Goal: Task Accomplishment & Management: Manage account settings

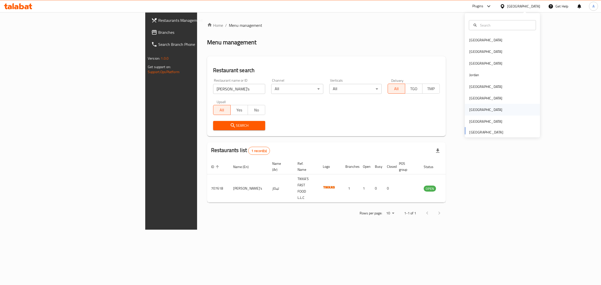
click at [471, 108] on div "Qatar" at bounding box center [485, 110] width 33 height 6
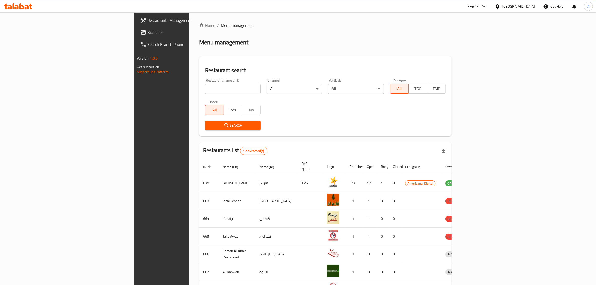
click at [215, 89] on input "search" at bounding box center [233, 89] width 56 height 10
paste input "VALOR"
type input "VALOR"
click button "Search" at bounding box center [233, 125] width 56 height 9
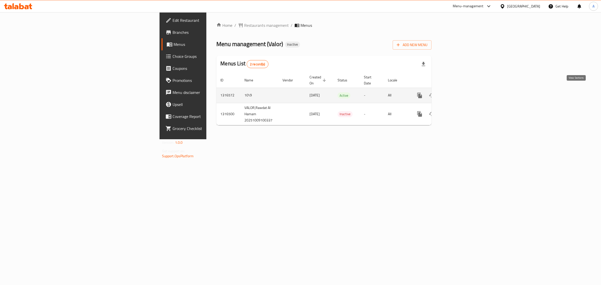
click at [462, 89] on link "enhanced table" at bounding box center [456, 95] width 12 height 12
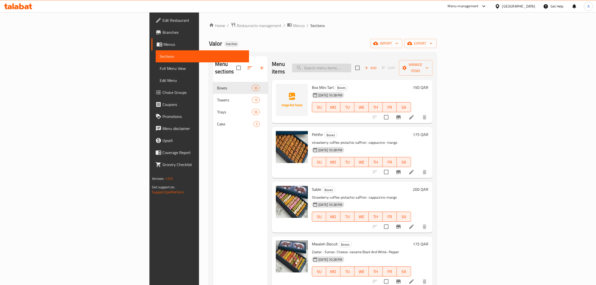
click at [351, 67] on input "search" at bounding box center [321, 68] width 59 height 9
paste input "box 6 sections mwaleh"
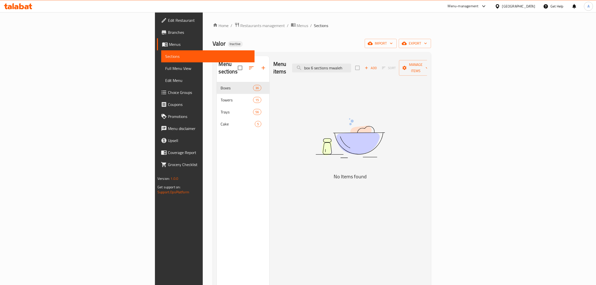
drag, startPoint x: 386, startPoint y: 65, endPoint x: 331, endPoint y: 68, distance: 55.4
click at [331, 68] on div "Menu items box 6 sections mwaleh Add Sort Manage items" at bounding box center [350, 68] width 154 height 24
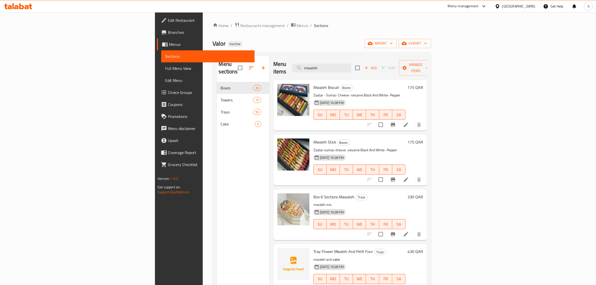
type input "mwaleh"
drag, startPoint x: 393, startPoint y: 62, endPoint x: 316, endPoint y: 58, distance: 77.0
click at [317, 58] on div "Menu items mwaleh Add Sort Manage items" at bounding box center [350, 68] width 154 height 24
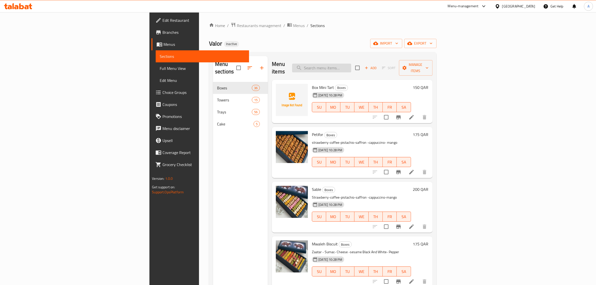
click at [351, 64] on input "search" at bounding box center [321, 68] width 59 height 9
type input "tart"
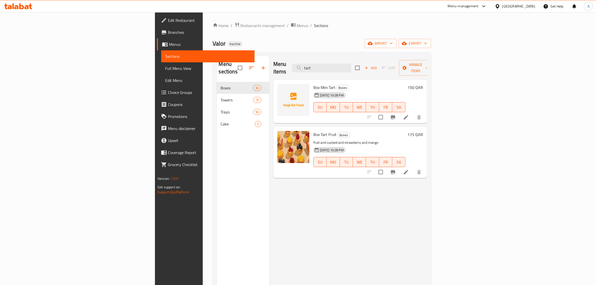
drag, startPoint x: 383, startPoint y: 61, endPoint x: 303, endPoint y: 54, distance: 80.6
click at [303, 54] on div "Menu sections Boxes 36 Towers 15 Trays 56 Cake 5 Menu items tart Add Sort Manag…" at bounding box center [322, 198] width 218 height 293
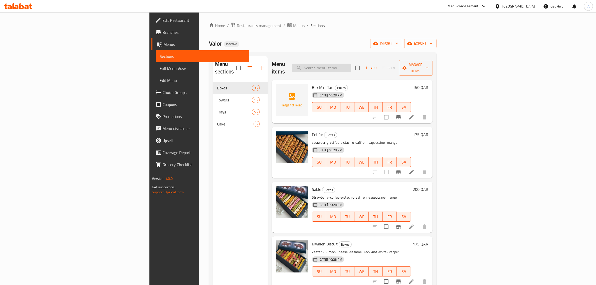
click at [351, 64] on input "search" at bounding box center [321, 68] width 59 height 9
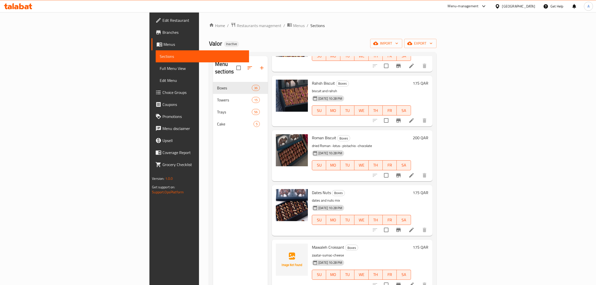
scroll to position [1220, 0]
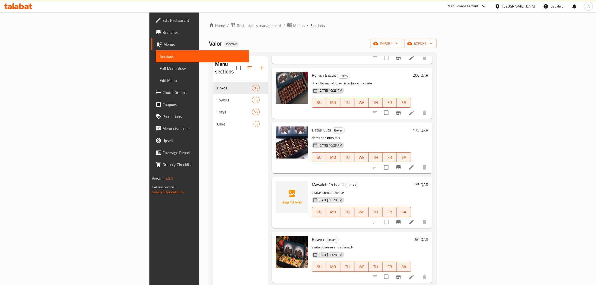
click at [310, 179] on div "Mawaleh Croissant Boxes zaatar-sumac-cheese 09-10-2025 10:28 PM SU MO TU WE TH …" at bounding box center [361, 202] width 103 height 47
click at [312, 181] on span "Mawaleh Croissant" at bounding box center [328, 185] width 32 height 8
copy h6 "Croissant"
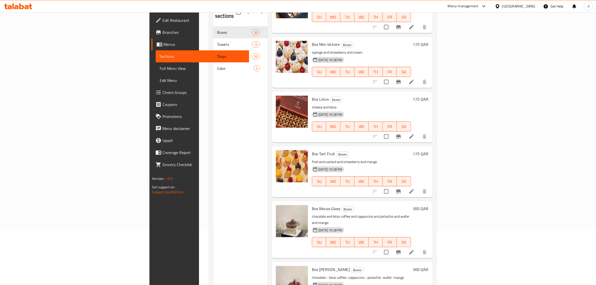
scroll to position [0, 0]
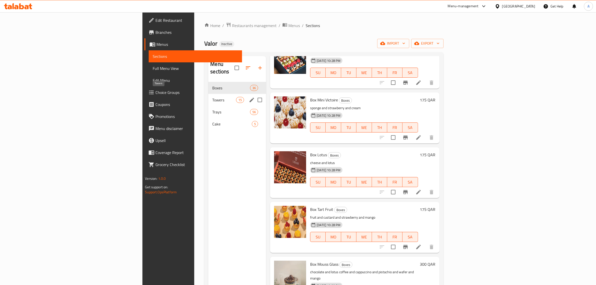
click at [212, 97] on span "Towers" at bounding box center [224, 100] width 24 height 6
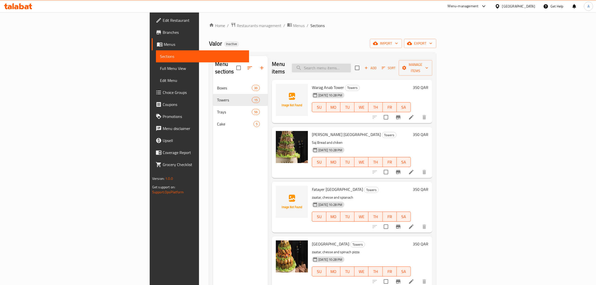
click at [351, 64] on input "search" at bounding box center [321, 68] width 59 height 9
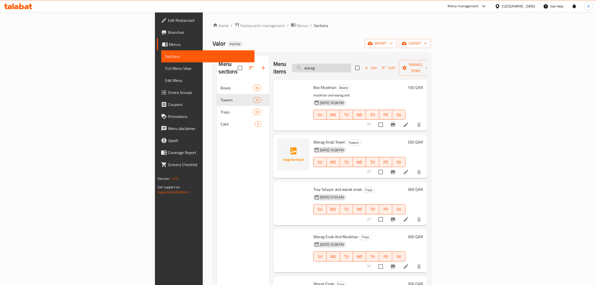
type input "warag"
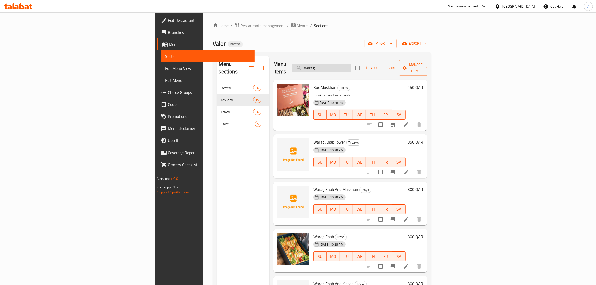
click at [351, 64] on input "warag" at bounding box center [321, 68] width 59 height 9
drag, startPoint x: 399, startPoint y: 63, endPoint x: 352, endPoint y: 63, distance: 47.1
click at [351, 64] on input "warag" at bounding box center [321, 68] width 59 height 9
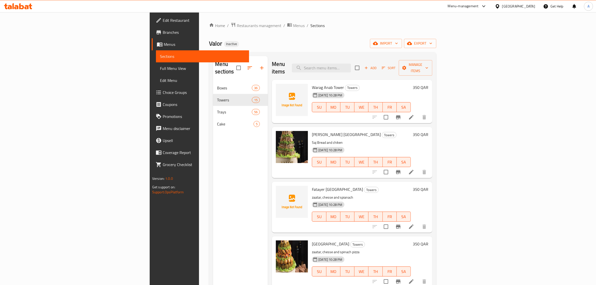
click at [361, 58] on div "Menu items Add Sort Manage items" at bounding box center [352, 68] width 160 height 24
click at [351, 64] on input "search" at bounding box center [321, 68] width 59 height 9
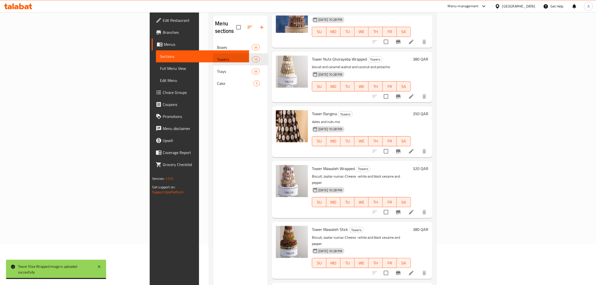
scroll to position [39, 0]
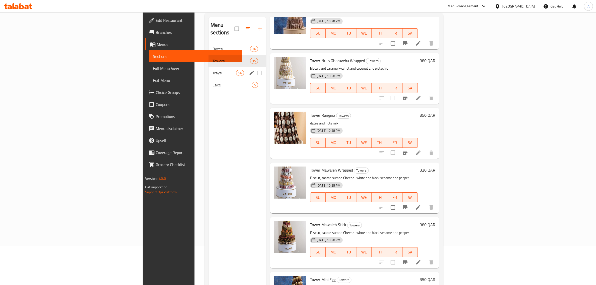
click at [213, 70] on span "Trays" at bounding box center [225, 73] width 24 height 6
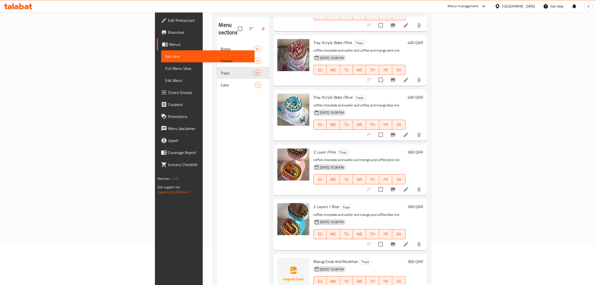
scroll to position [1815, 0]
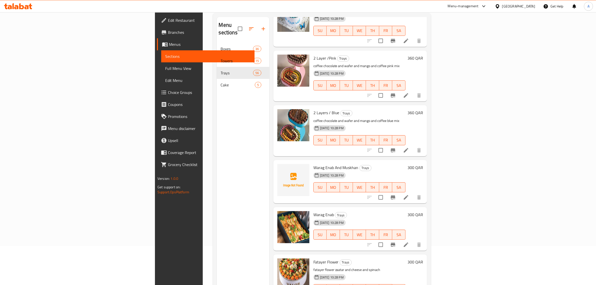
click at [313, 164] on span "Warag Enab And Muskhan" at bounding box center [335, 168] width 45 height 8
copy h6 "Muskhan"
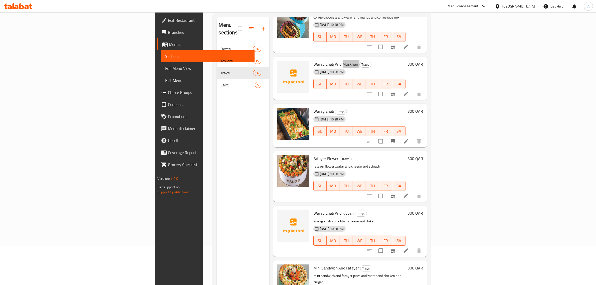
scroll to position [2002, 0]
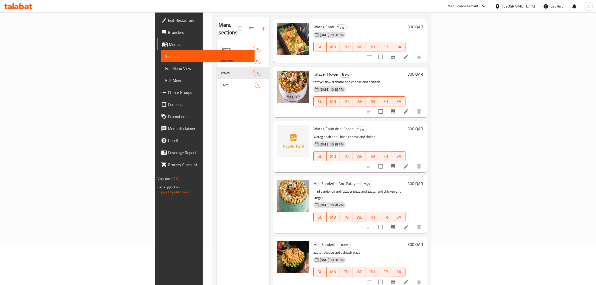
click at [313, 125] on span "Warag Enab And Kibbah" at bounding box center [333, 129] width 41 height 8
copy span "Kibbah"
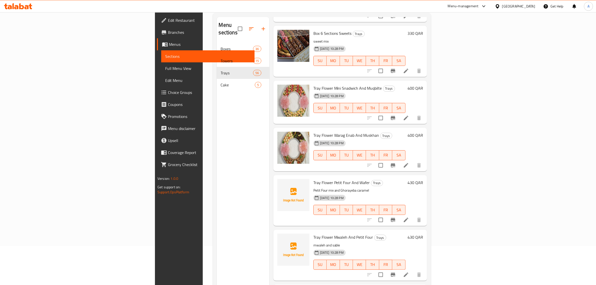
scroll to position [2566, 0]
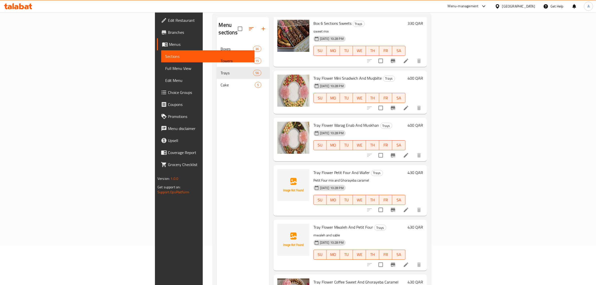
click at [313, 169] on span "Tray Flower Petit Four And Wafer" at bounding box center [341, 173] width 57 height 8
copy span "Tray"
click at [313, 169] on span "Tray Flower Petit Four And Wafer" at bounding box center [341, 173] width 57 height 8
drag, startPoint x: 283, startPoint y: 119, endPoint x: 304, endPoint y: 119, distance: 20.8
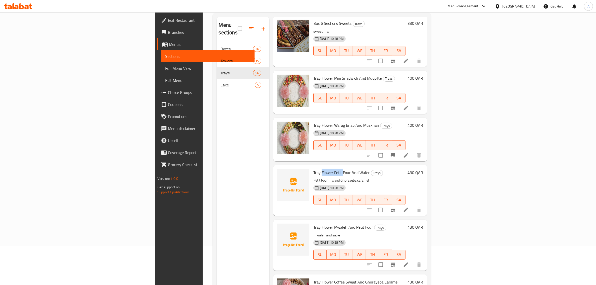
click at [313, 169] on span "Tray Flower Petit Four And Wafer" at bounding box center [341, 173] width 57 height 8
copy span "Flower Petit"
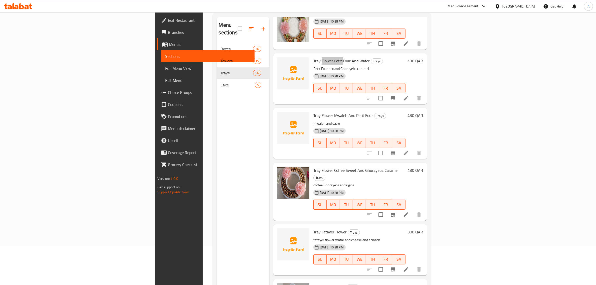
scroll to position [2691, 0]
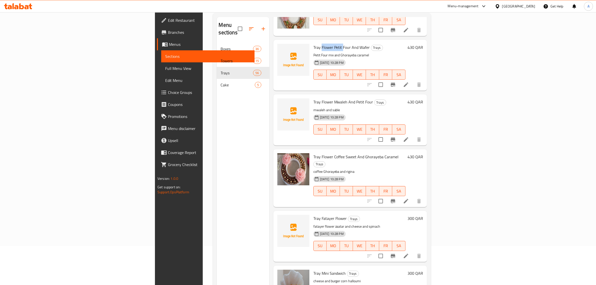
click at [313, 215] on span "Tray Fatayer Flower" at bounding box center [330, 219] width 34 height 8
copy h6 "Flower"
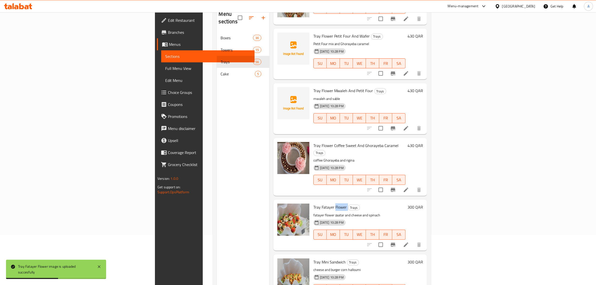
scroll to position [39, 0]
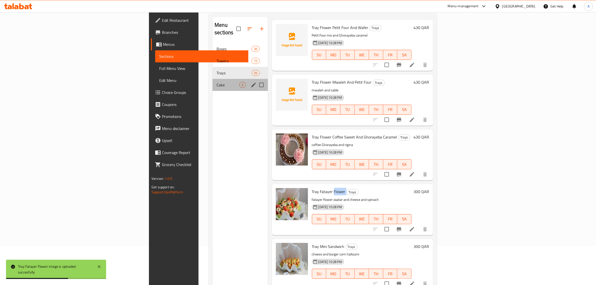
click at [213, 82] on div "Cake 5" at bounding box center [240, 85] width 55 height 12
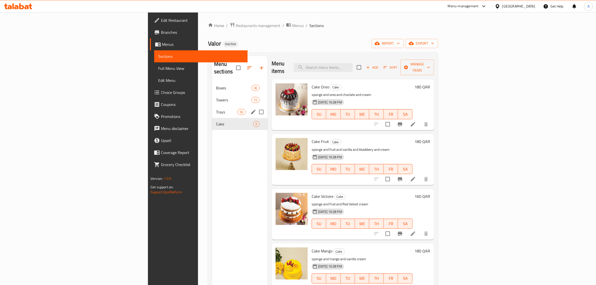
click at [212, 108] on div "Trays 56" at bounding box center [240, 112] width 56 height 12
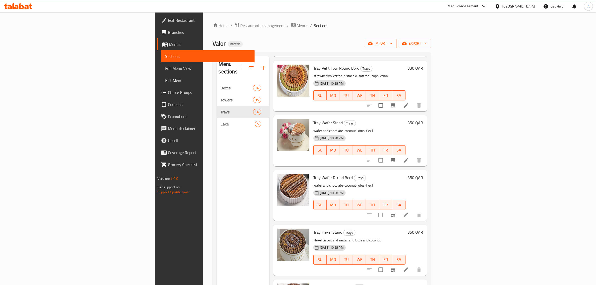
scroll to position [1189, 0]
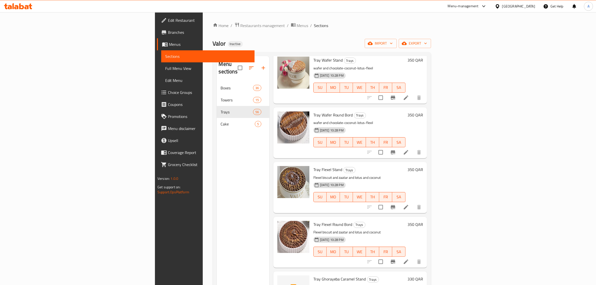
click at [313, 275] on span "Tray Ghorayeba Caramel Stand" at bounding box center [339, 279] width 53 height 8
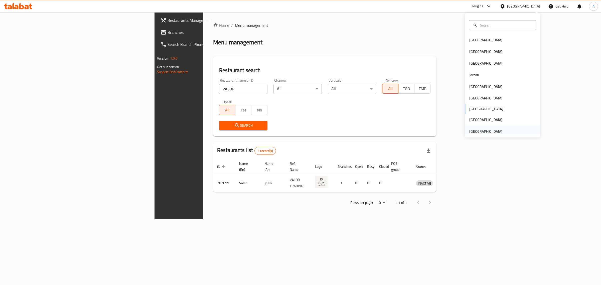
click at [486, 130] on div "[GEOGRAPHIC_DATA]" at bounding box center [485, 131] width 33 height 6
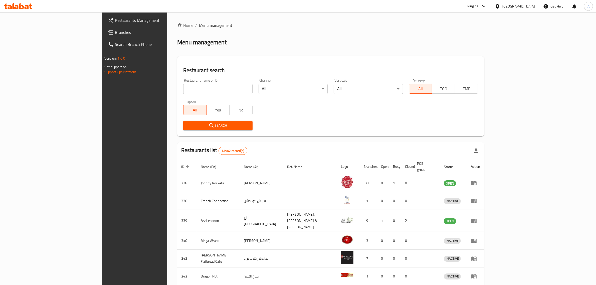
click at [193, 85] on input "search" at bounding box center [217, 89] width 69 height 10
paste input "Tru Boutique"
click button "Search" at bounding box center [217, 125] width 69 height 9
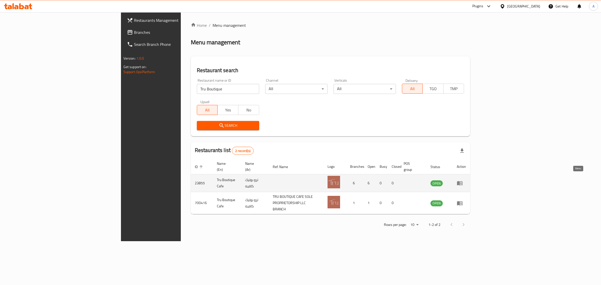
drag, startPoint x: 571, startPoint y: 178, endPoint x: 571, endPoint y: 175, distance: 2.5
click at [194, 94] on div "Restaurant name or ID Tru Boutique Restaurant name or ID" at bounding box center [228, 86] width 68 height 21
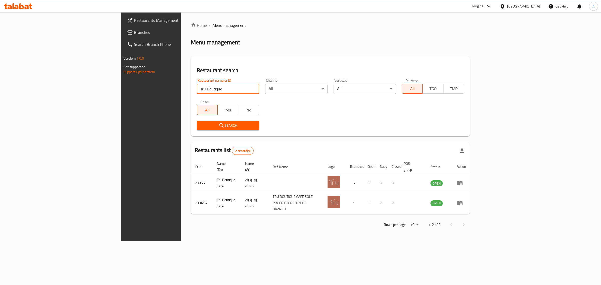
click at [197, 93] on input "Tru Boutique" at bounding box center [228, 89] width 62 height 10
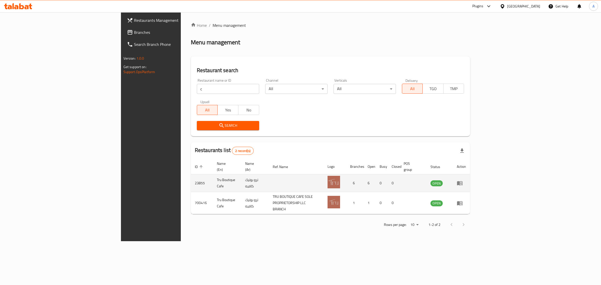
click at [213, 179] on td "Tru Boutique Cafe" at bounding box center [227, 183] width 29 height 18
copy td "Tru Boutique Cafe"
click at [197, 92] on input "c" at bounding box center [228, 89] width 62 height 10
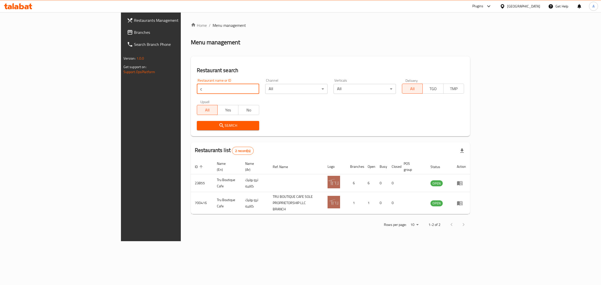
click at [197, 92] on input "c" at bounding box center [228, 89] width 62 height 10
type input "v"
paste input "CAF"
type input "CAF"
click button "Search" at bounding box center [228, 125] width 62 height 9
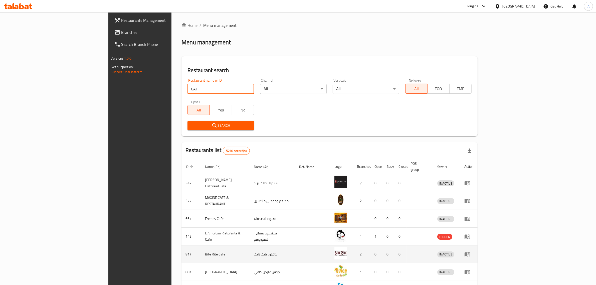
scroll to position [88, 0]
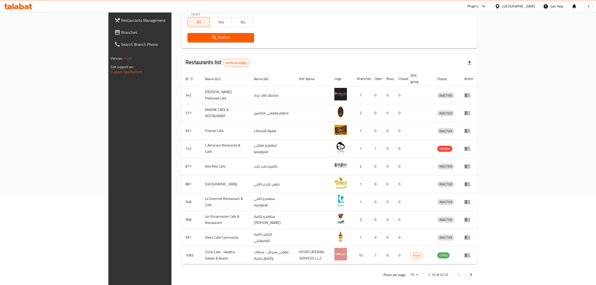
click at [114, 34] on icon at bounding box center [117, 32] width 6 height 6
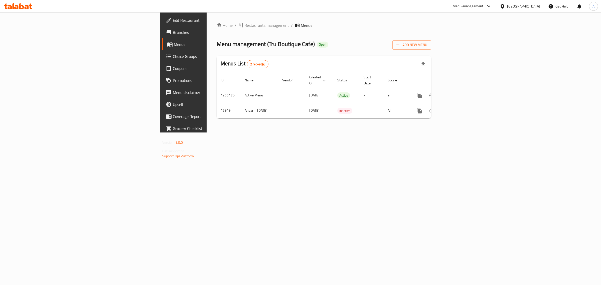
drag, startPoint x: 29, startPoint y: 21, endPoint x: 58, endPoint y: 41, distance: 35.6
click at [173, 21] on span "Edit Restaurant" at bounding box center [214, 20] width 83 height 6
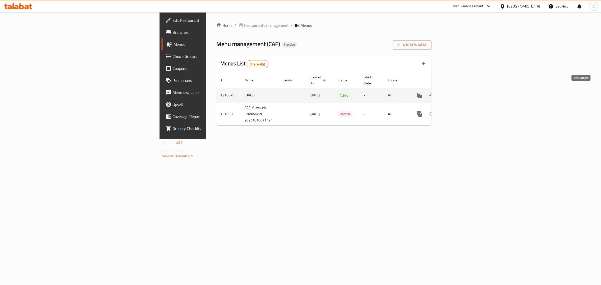
click at [459, 92] on icon "enhanced table" at bounding box center [456, 95] width 6 height 6
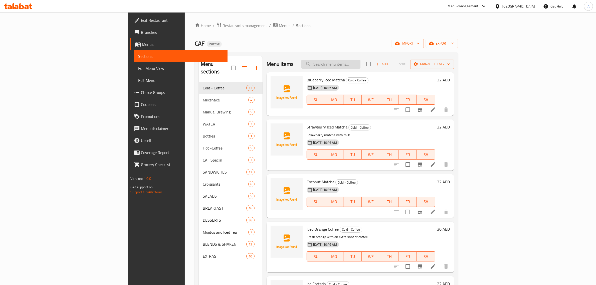
click at [360, 64] on input "search" at bounding box center [330, 64] width 59 height 9
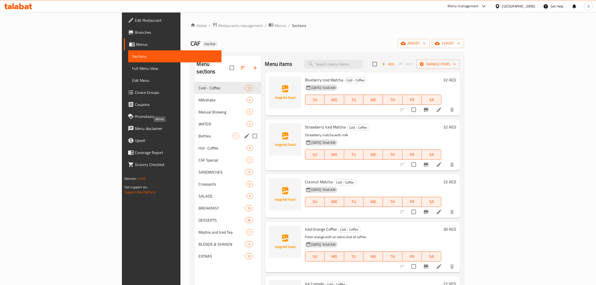
click at [198, 133] on span "Bottles" at bounding box center [215, 136] width 34 height 6
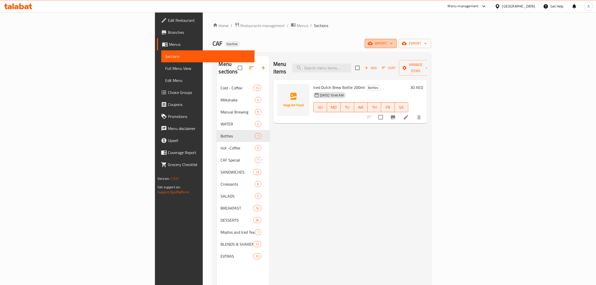
click at [373, 43] on icon "button" at bounding box center [370, 43] width 5 height 5
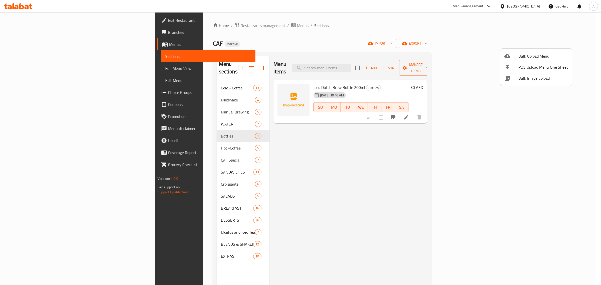
click at [526, 81] on span "Bulk Image upload" at bounding box center [543, 78] width 50 height 6
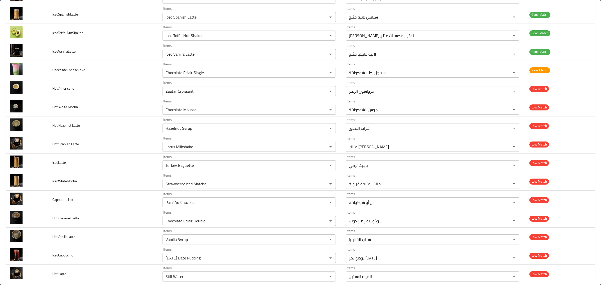
scroll to position [1354, 0]
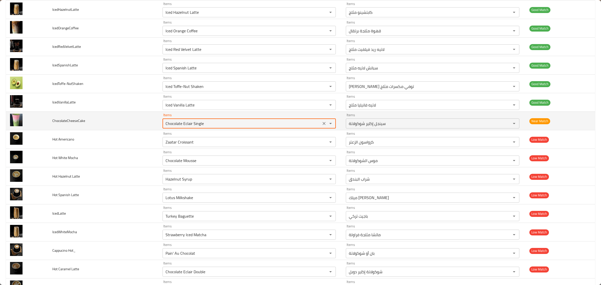
click at [253, 127] on input "Chocolate Eclair Single" at bounding box center [242, 123] width 156 height 7
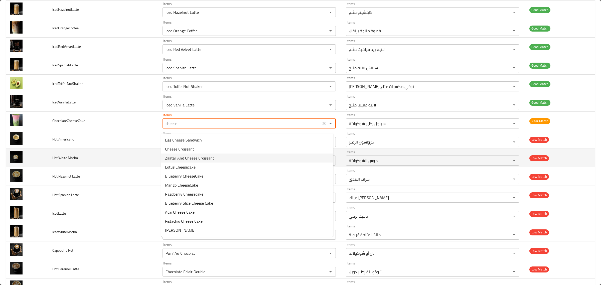
click at [89, 167] on td "Hot White Mocha" at bounding box center [103, 158] width 110 height 19
type input "Chocolate Eclair Single"
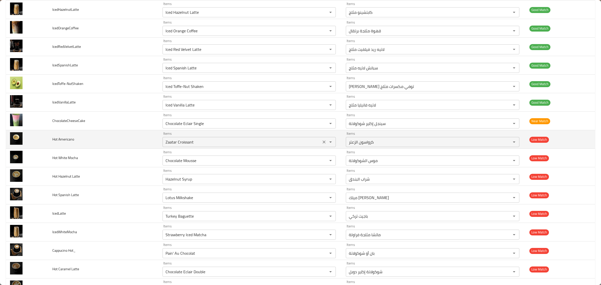
click at [203, 147] on div "Zaatar Croissant Items" at bounding box center [248, 142] width 173 height 10
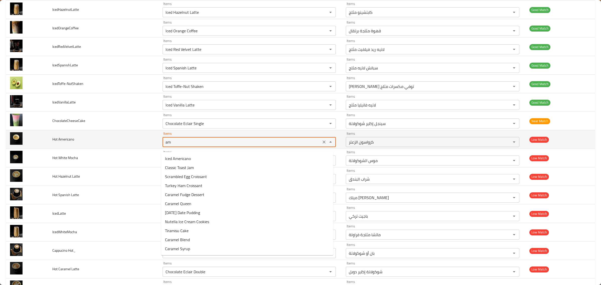
type Americano "ame"
click at [321, 144] on icon "Clear" at bounding box center [323, 141] width 5 height 5
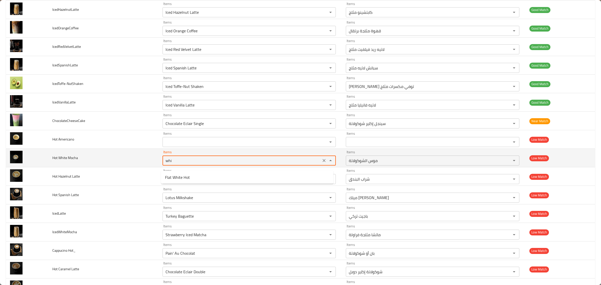
type Mocha "Chocolate Mousse"
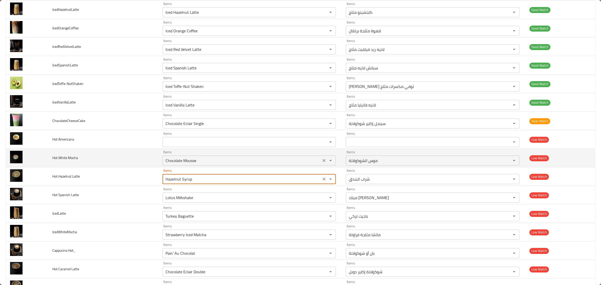
click at [321, 163] on icon "Clear" at bounding box center [323, 160] width 5 height 5
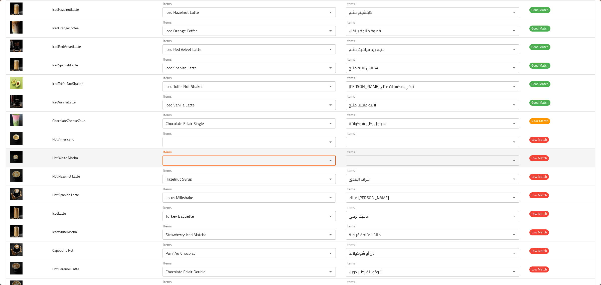
click at [230, 165] on div "Items" at bounding box center [248, 160] width 173 height 10
type Mocha "moch"
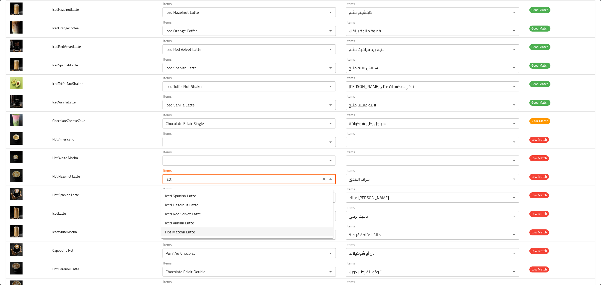
type Latte "Hazelnut Syrup"
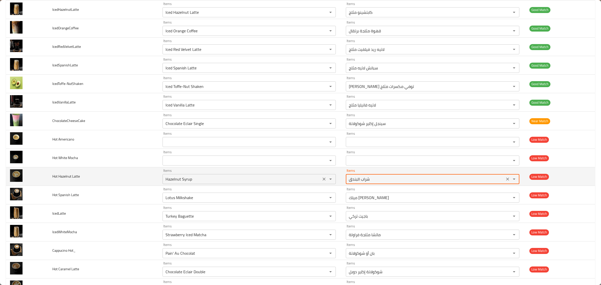
click at [321, 181] on icon "Clear" at bounding box center [323, 178] width 5 height 5
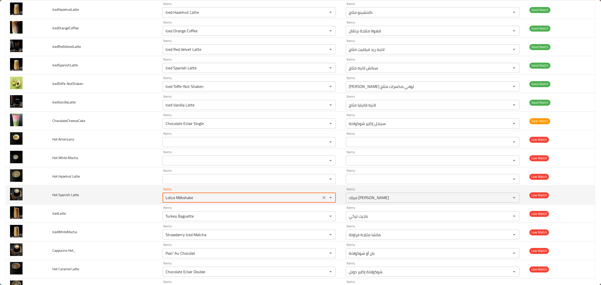
click at [308, 201] on Latte "Lotus Milkshake" at bounding box center [242, 197] width 156 height 7
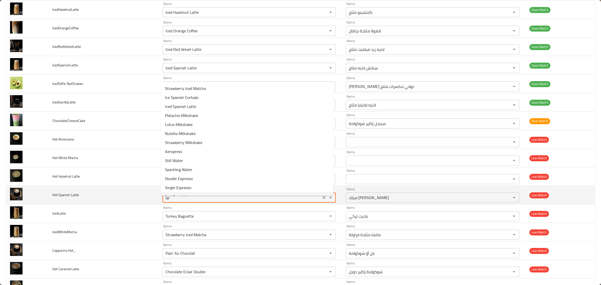
type Latte "spa"
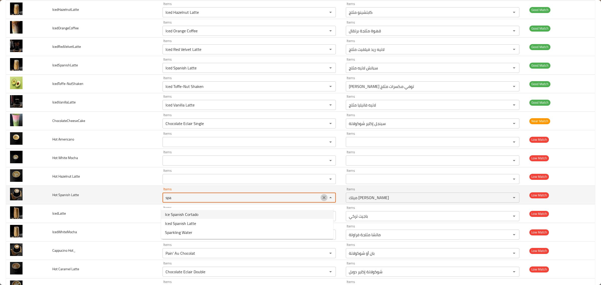
click at [320, 201] on button "Clear" at bounding box center [323, 197] width 7 height 7
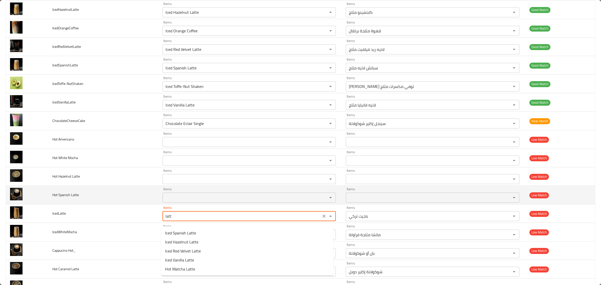
type input "latte"
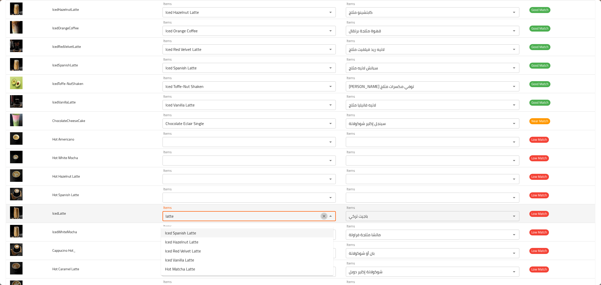
click at [322, 219] on icon "Clear" at bounding box center [323, 216] width 5 height 5
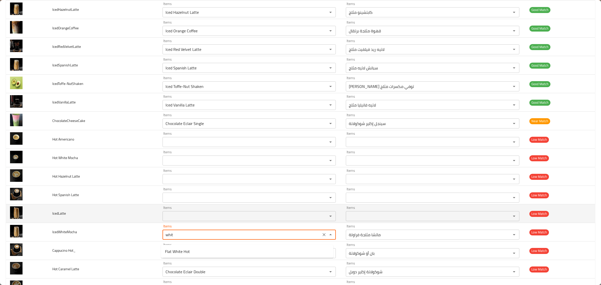
type input "white"
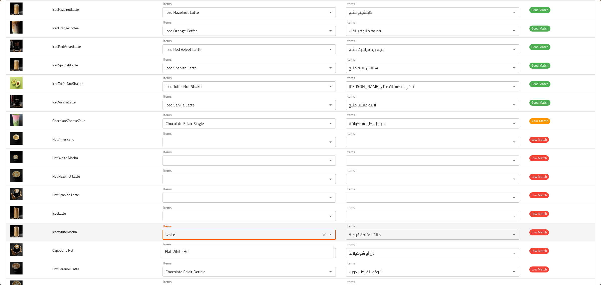
click at [324, 237] on button "Clear" at bounding box center [323, 234] width 7 height 7
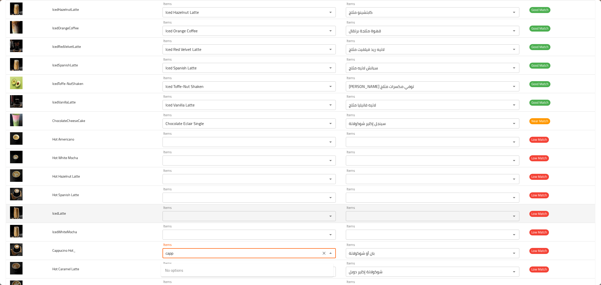
type Hot_ "Pain' Au Chocolat"
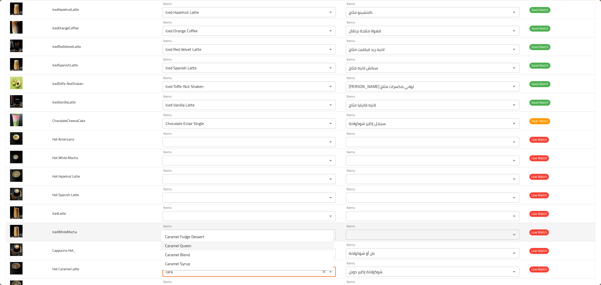
type Latte "Chocolate Eclair Double"
click at [120, 241] on td "IcedWhiteMocha" at bounding box center [103, 232] width 110 height 19
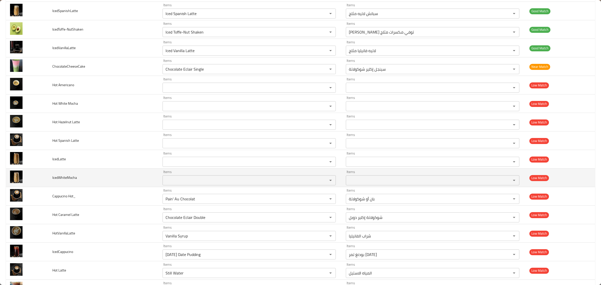
scroll to position [1417, 0]
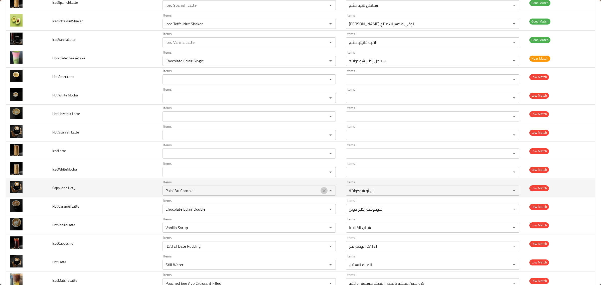
click at [322, 193] on icon "Clear" at bounding box center [323, 190] width 5 height 5
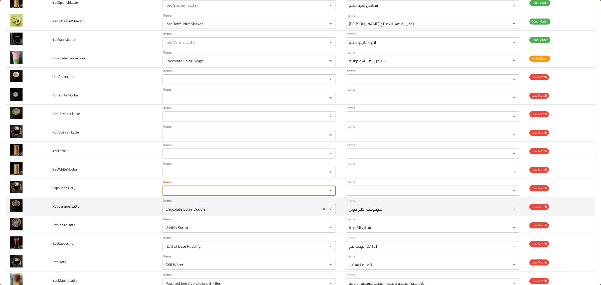
click at [322, 210] on icon "Clear" at bounding box center [323, 208] width 3 height 3
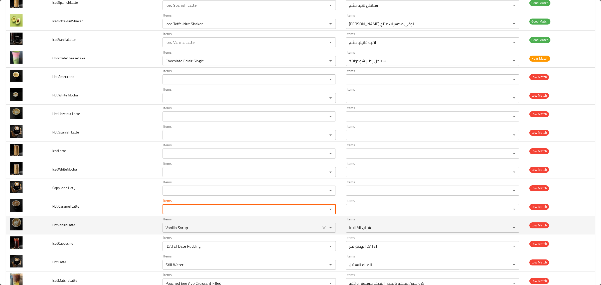
click at [312, 231] on input "Vanilla Syrup" at bounding box center [242, 227] width 156 height 7
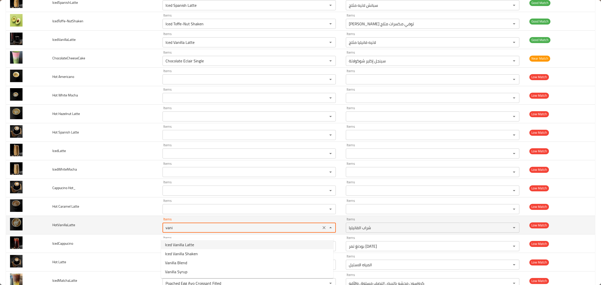
click at [327, 231] on button "Close" at bounding box center [330, 227] width 7 height 7
type input "Vanilla Syrup"
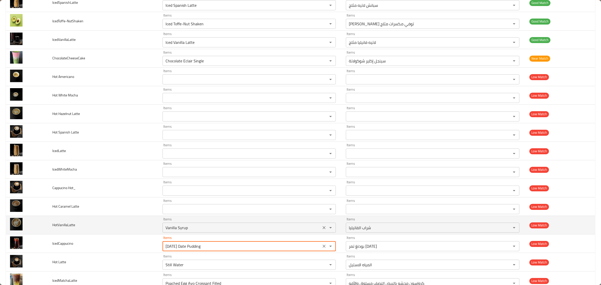
click at [323, 230] on icon "Clear" at bounding box center [323, 227] width 5 height 5
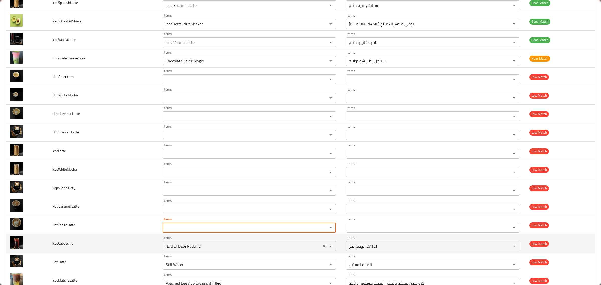
click at [309, 249] on input "Ramadan Date Pudding" at bounding box center [242, 246] width 156 height 7
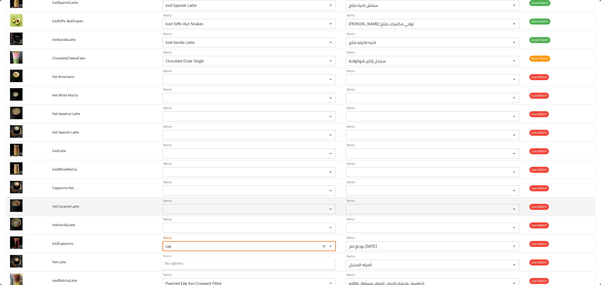
type input "Ramadan Date Pudding"
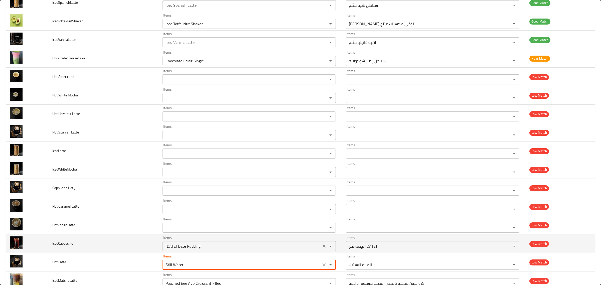
click at [320, 247] on div "enhanced table" at bounding box center [326, 246] width 13 height 7
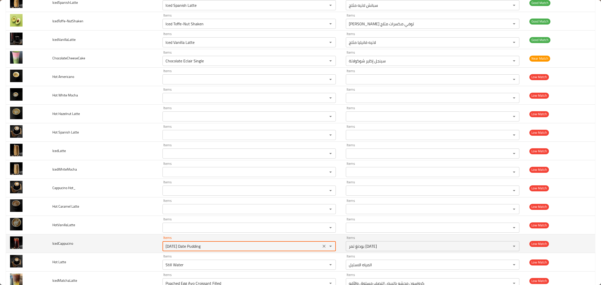
click at [321, 249] on icon "Clear" at bounding box center [323, 246] width 5 height 5
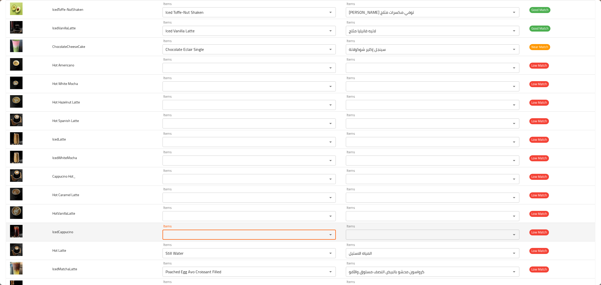
scroll to position [1448, 0]
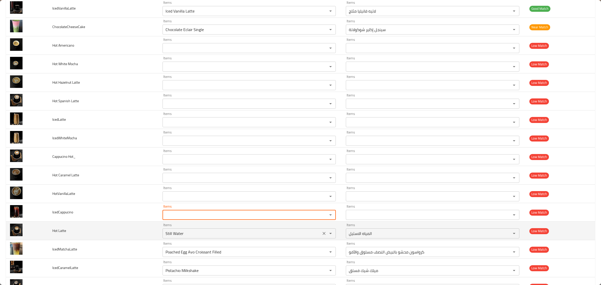
click at [297, 232] on div "Items Still Water Items" at bounding box center [248, 230] width 173 height 15
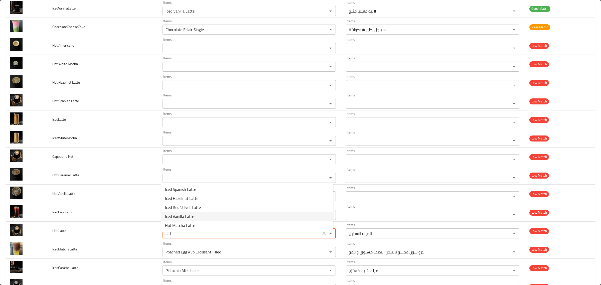
type Latte "Still Water"
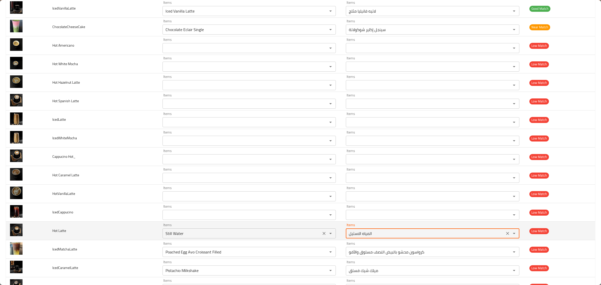
click at [321, 236] on icon "Clear" at bounding box center [323, 233] width 5 height 5
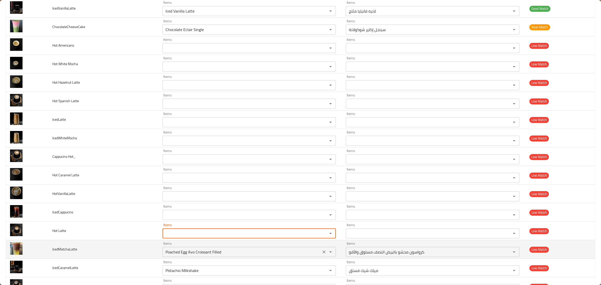
click at [308, 255] on input "Poached Egg Avo Croissant Filled" at bounding box center [242, 251] width 156 height 7
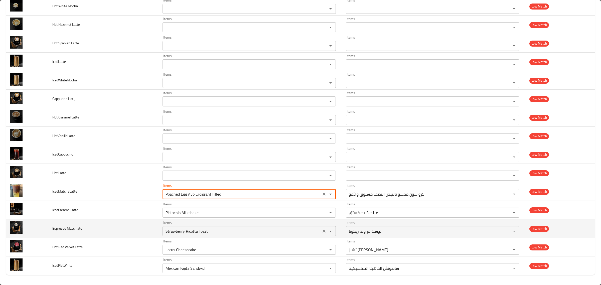
scroll to position [1511, 0]
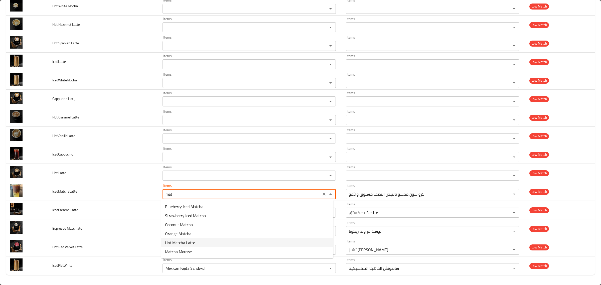
type input "Poached Egg Avo Croissant Filled"
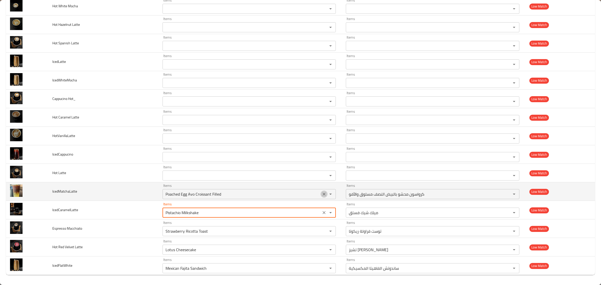
click at [321, 193] on icon "Clear" at bounding box center [323, 193] width 5 height 5
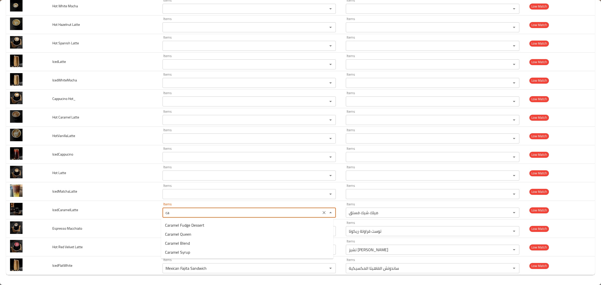
type input "c"
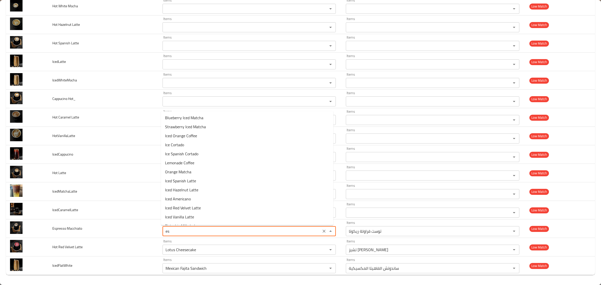
type Macchiato "esp"
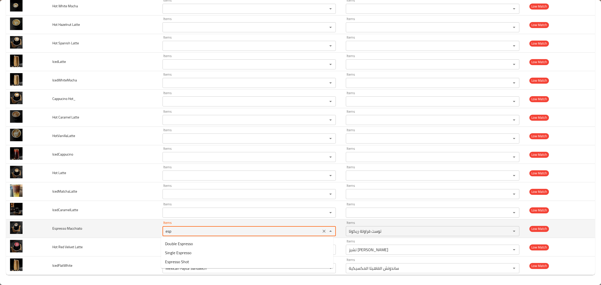
click at [321, 229] on icon "Clear" at bounding box center [323, 231] width 5 height 5
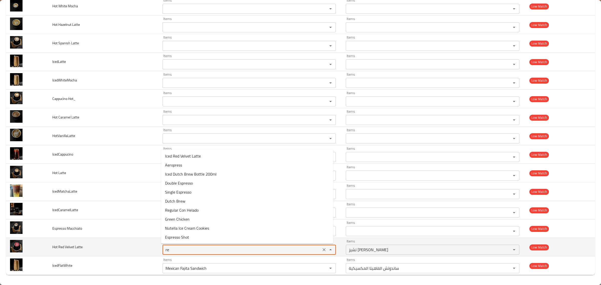
type Latte "r"
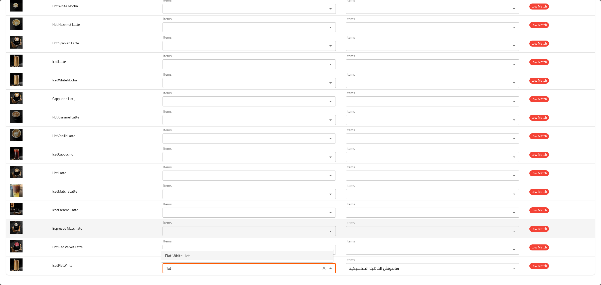
type input "Mexican Fajita Sandwich"
click at [60, 230] on span "Espresso Macchiato" at bounding box center [67, 228] width 30 height 7
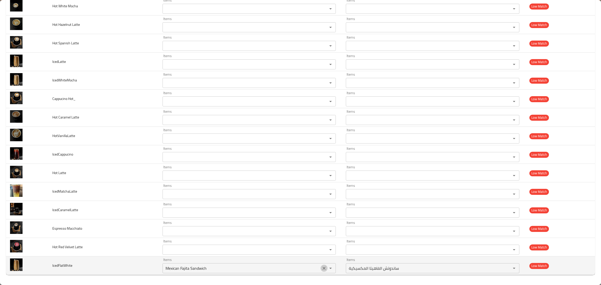
click at [324, 266] on icon "Clear" at bounding box center [323, 268] width 5 height 5
click at [62, 267] on span "IcedFlatWhite" at bounding box center [62, 265] width 20 height 7
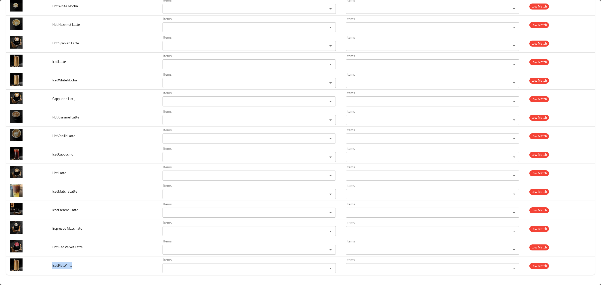
copy span "IcedFlatWhite"
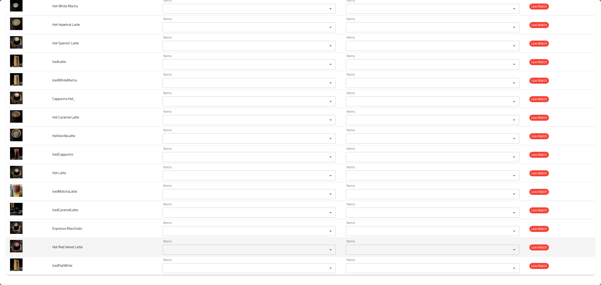
click at [65, 243] on td "Hot Red Velvet Latte" at bounding box center [103, 247] width 110 height 19
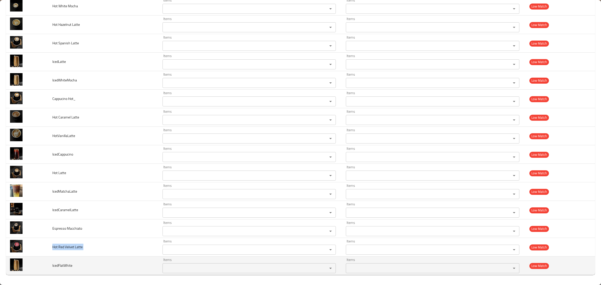
copy span "Hot Red Velvet Latte"
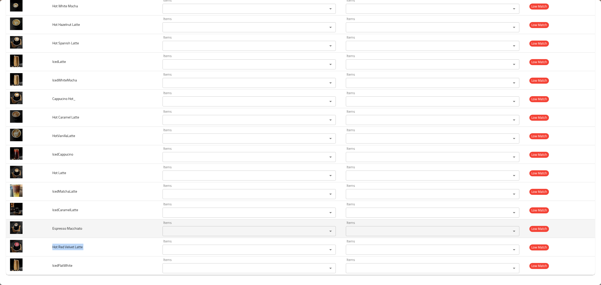
click at [79, 224] on td "Espresso Macchiato" at bounding box center [103, 228] width 110 height 19
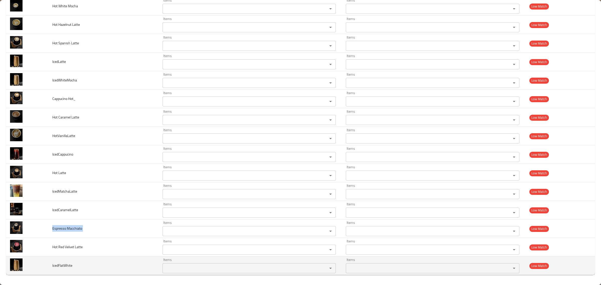
copy span "Espresso Macchiato"
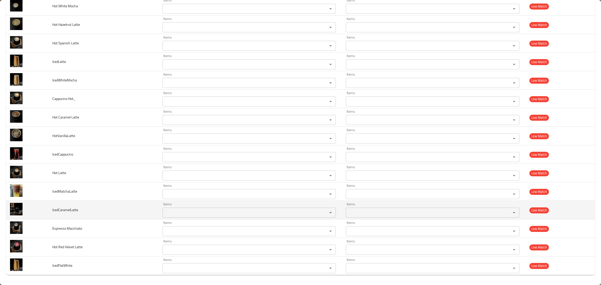
click at [56, 209] on span "IcedCaramelLatte" at bounding box center [65, 209] width 26 height 7
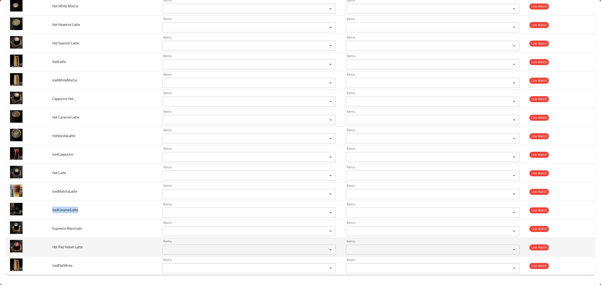
copy span "IcedCaramelLatte"
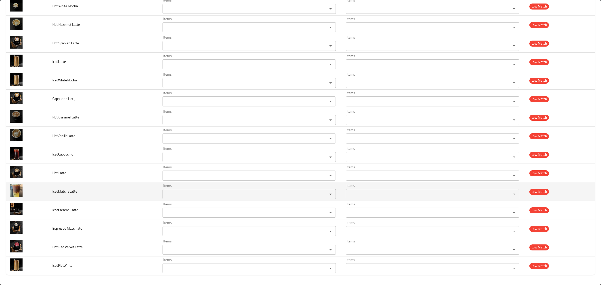
click at [58, 192] on span "IcedMatchaLatte" at bounding box center [64, 191] width 25 height 7
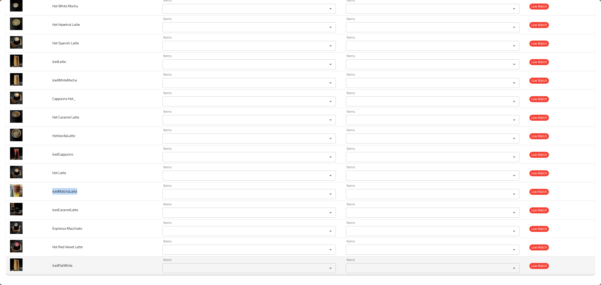
copy span "IcedMatchaLatte"
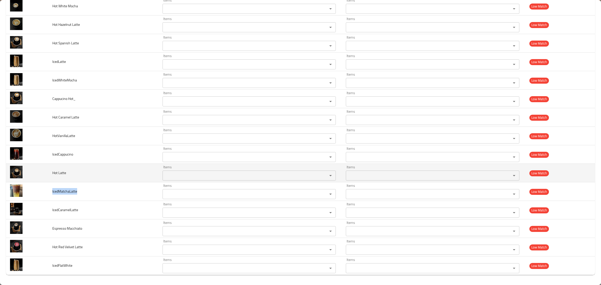
click at [63, 173] on span "Hot Latte" at bounding box center [59, 172] width 14 height 7
copy span "Hot Latte"
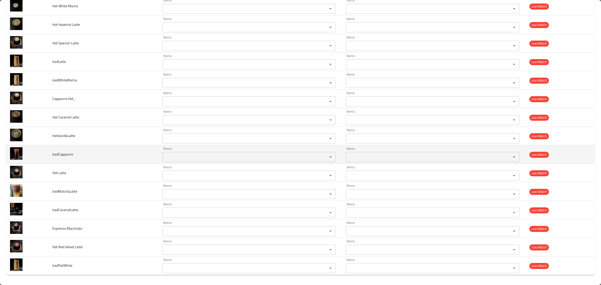
click at [62, 153] on span "IcedCappucino" at bounding box center [62, 154] width 21 height 7
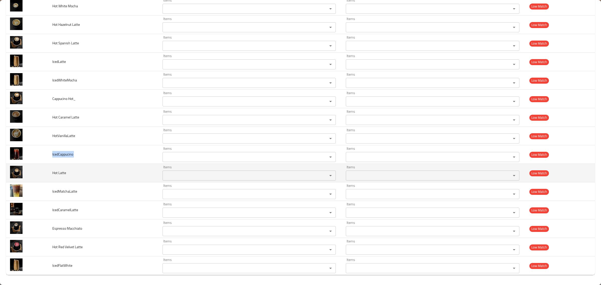
copy span "IcedCappucino"
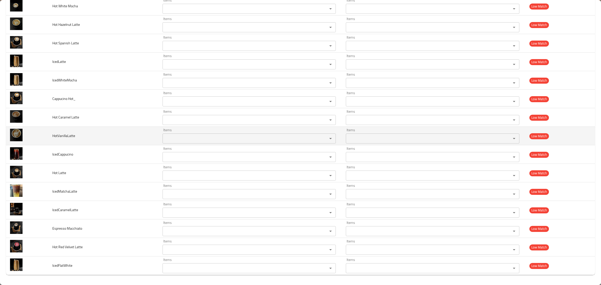
click at [67, 139] on td "HotVanillaLatte" at bounding box center [103, 136] width 110 height 19
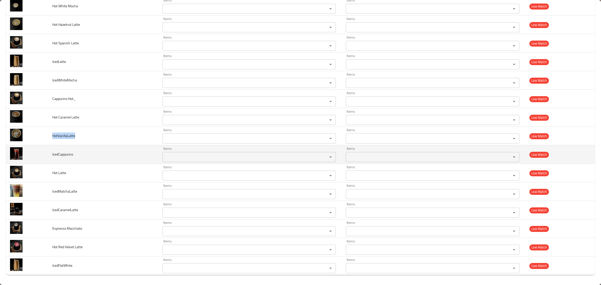
copy span "HotVanillaLatte"
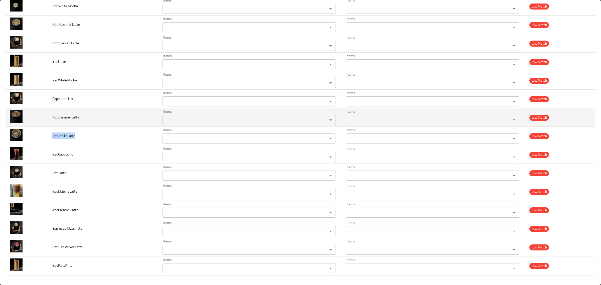
click at [57, 119] on span "Hot Caramel Latte" at bounding box center [65, 117] width 27 height 7
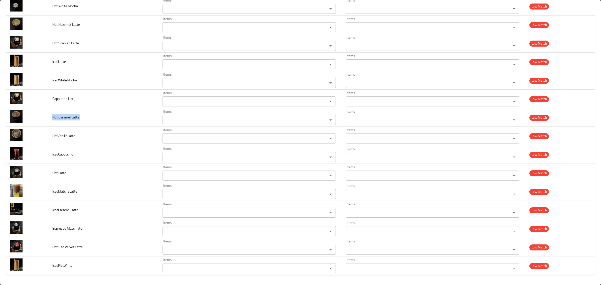
copy span "Hot Caramel Latte"
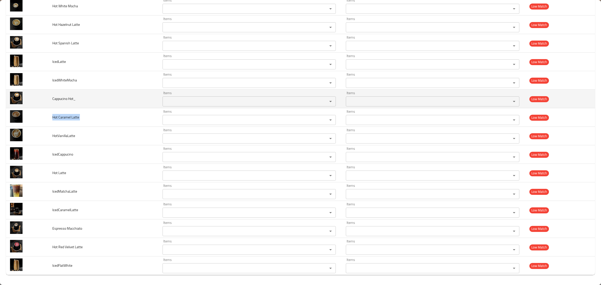
click at [60, 93] on td "Cappucino Hot_" at bounding box center [103, 99] width 110 height 19
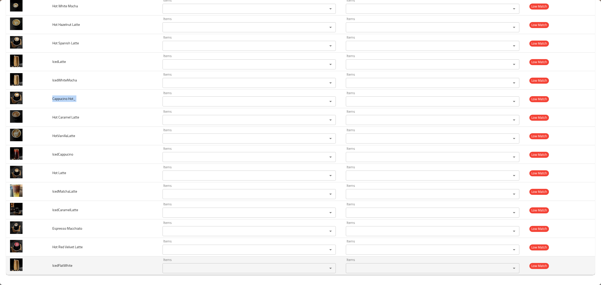
copy span "Cappucino Hot_"
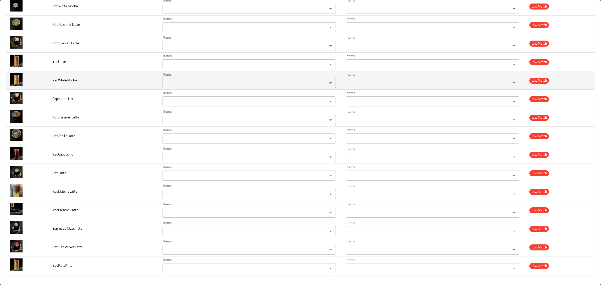
click at [56, 81] on span "IcedWhiteMocha" at bounding box center [64, 80] width 25 height 7
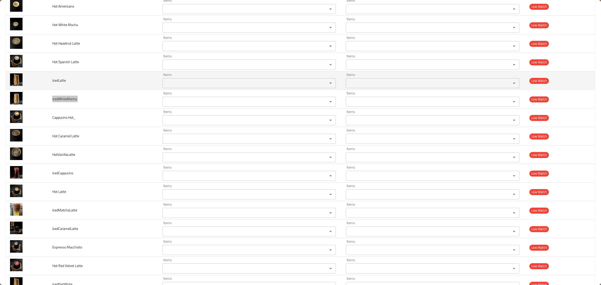
scroll to position [1448, 0]
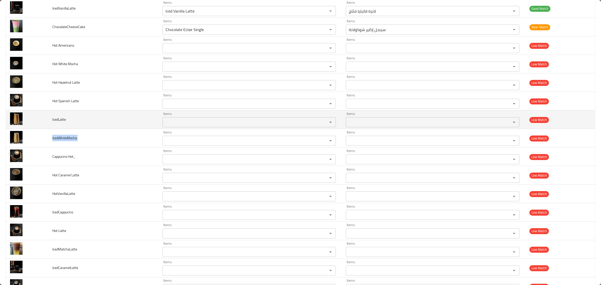
click at [58, 123] on span "IcedLatte" at bounding box center [59, 119] width 14 height 7
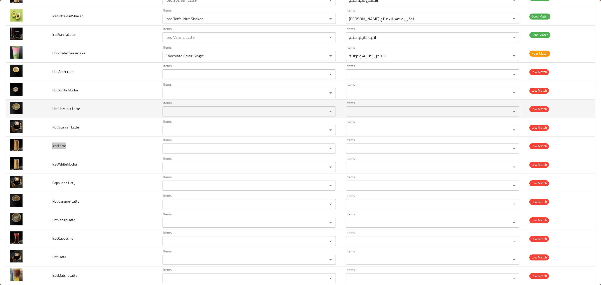
scroll to position [1385, 0]
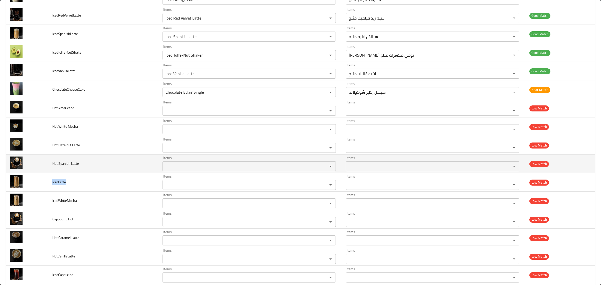
click at [63, 166] on span "Hot Spanish Latte" at bounding box center [65, 163] width 27 height 7
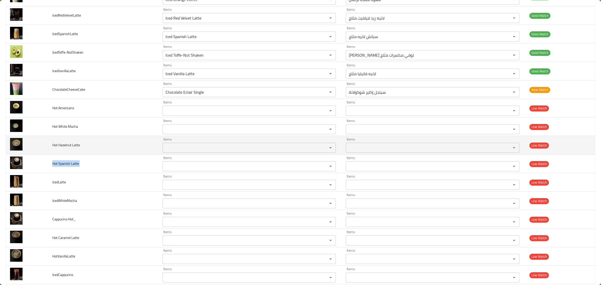
click at [68, 148] on span "Hot Hazelnut Latte" at bounding box center [66, 145] width 28 height 7
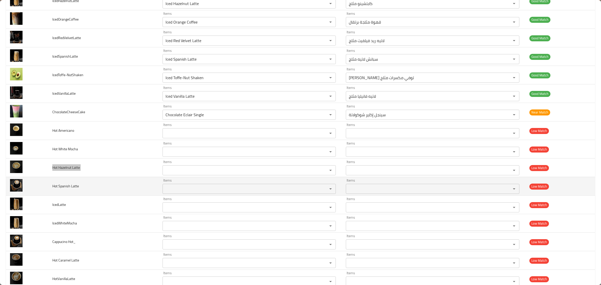
scroll to position [1354, 0]
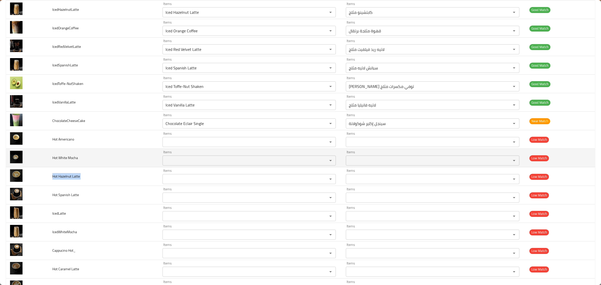
click at [65, 161] on span "Hot White Mocha" at bounding box center [65, 157] width 26 height 7
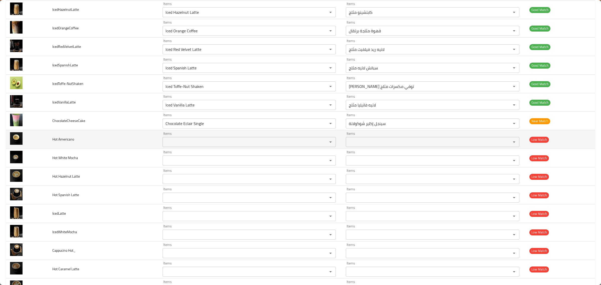
click at [61, 142] on span "Hot Americano" at bounding box center [63, 139] width 22 height 7
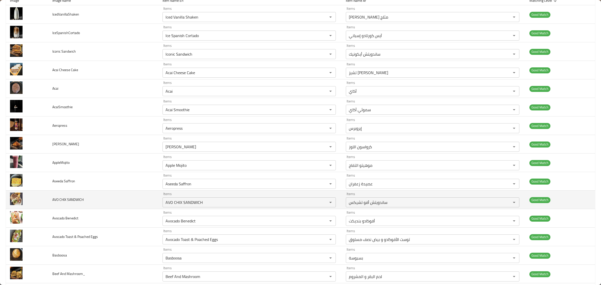
scroll to position [0, 0]
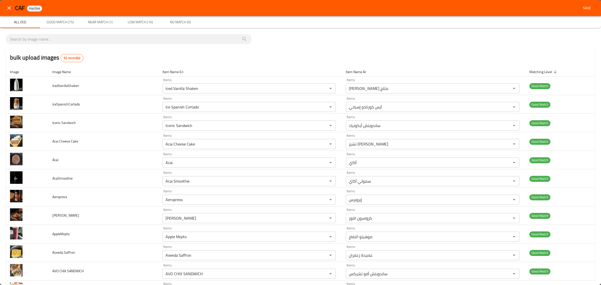
click at [306, 63] on div "bulk upload images 92 record(s)" at bounding box center [300, 57] width 589 height 19
click at [586, 10] on span "Save" at bounding box center [587, 8] width 12 height 6
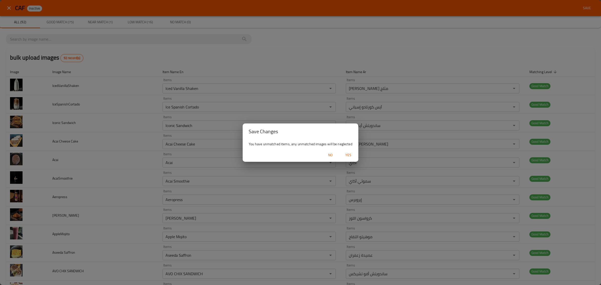
click at [353, 156] on span "Yes" at bounding box center [348, 155] width 12 height 6
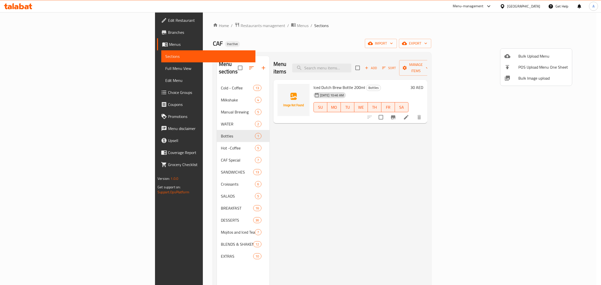
click at [530, 79] on span "Bulk Image upload" at bounding box center [543, 78] width 50 height 6
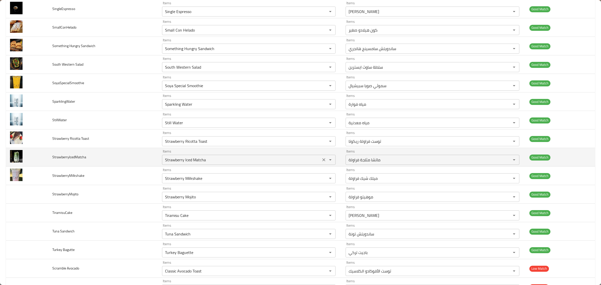
scroll to position [805, 0]
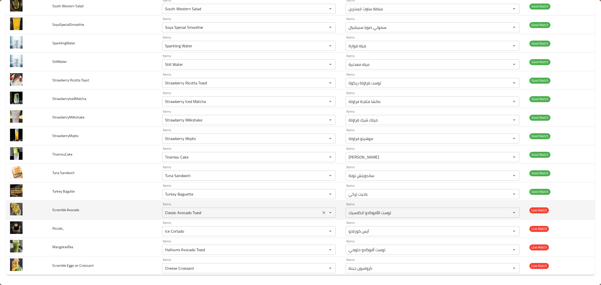
click at [272, 205] on div "Items Classic Avocado Toast Items" at bounding box center [248, 209] width 173 height 15
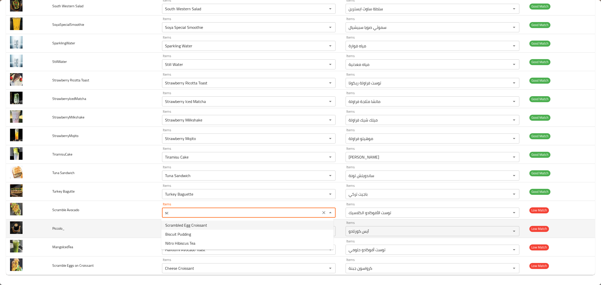
type Avocado "Classic Avocado Toast"
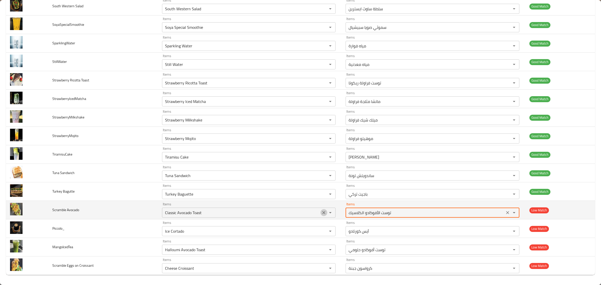
click at [321, 211] on icon "Clear" at bounding box center [323, 212] width 5 height 5
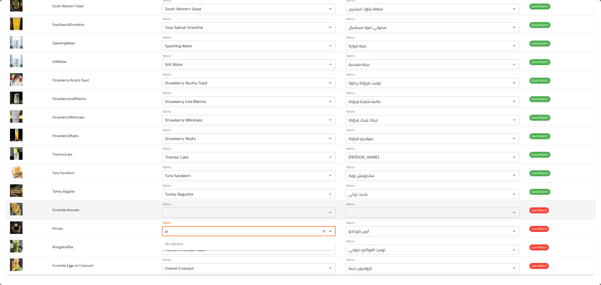
type input "p"
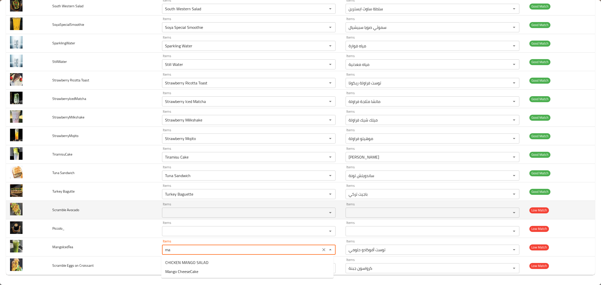
type input "m"
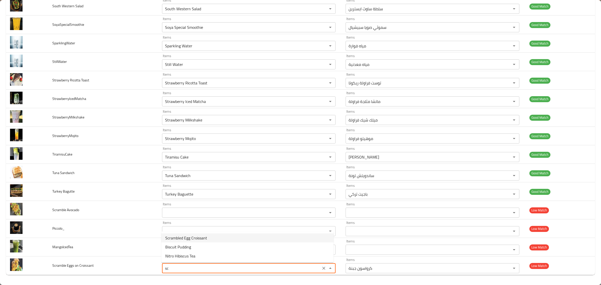
click at [194, 235] on span "Scrambled Egg Croissant" at bounding box center [186, 238] width 42 height 6
type Croissant "Scrambled Egg Croissant"
type Croissant-ar "كرواسون البيض المخفوق"
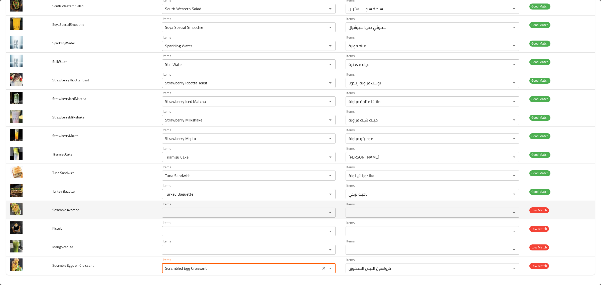
type Croissant "Scrambled Egg Croissant"
click at [60, 209] on span "Scramble Avocado" at bounding box center [65, 209] width 27 height 7
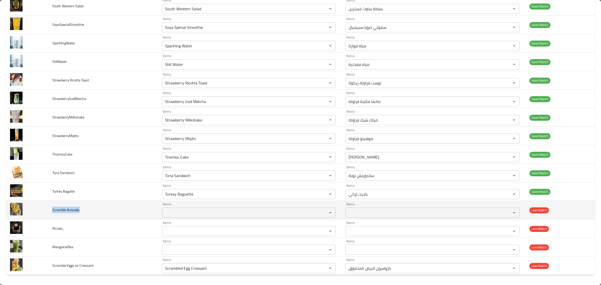
click at [60, 209] on span "Scramble Avocado" at bounding box center [65, 209] width 27 height 7
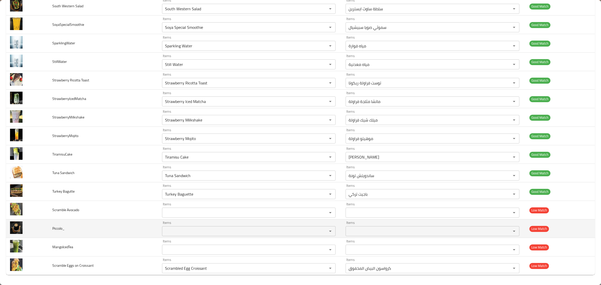
click at [58, 224] on td "Piccolo_" at bounding box center [103, 228] width 110 height 19
click at [57, 230] on span "Piccolo_" at bounding box center [58, 228] width 12 height 7
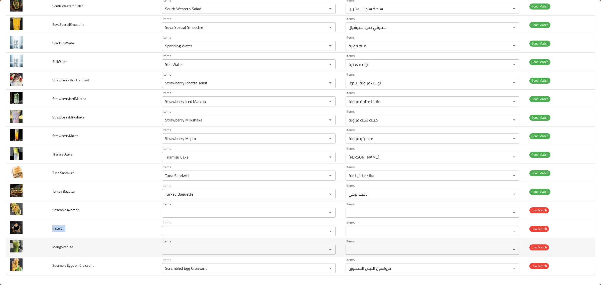
click at [54, 249] on span "MangoIcedTea" at bounding box center [62, 247] width 21 height 7
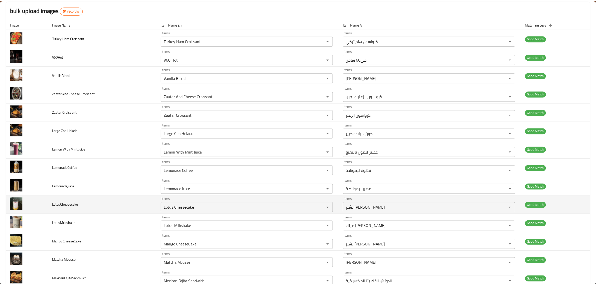
scroll to position [0, 0]
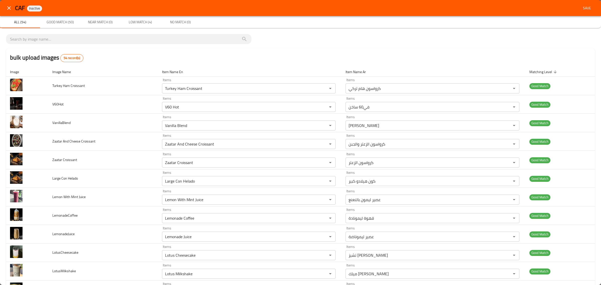
click at [259, 52] on div "bulk upload images 54 record(s)" at bounding box center [300, 57] width 589 height 19
click at [590, 10] on div "CAF Inactive Save" at bounding box center [300, 8] width 601 height 16
click at [581, 10] on span "Save" at bounding box center [587, 8] width 12 height 6
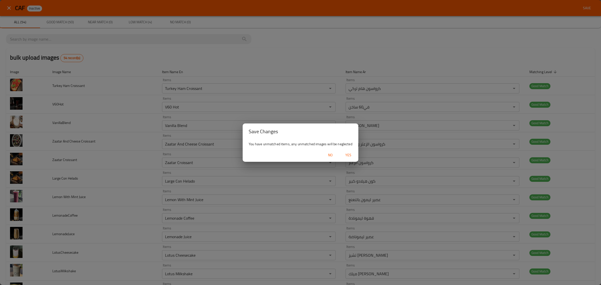
click at [347, 155] on span "Yes" at bounding box center [348, 155] width 12 height 6
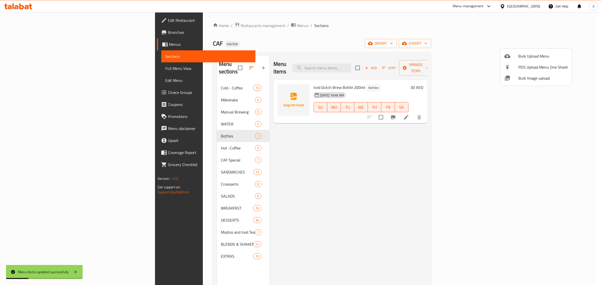
click at [193, 81] on div at bounding box center [300, 142] width 601 height 285
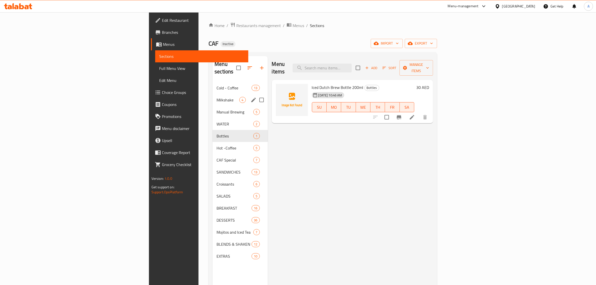
click at [213, 83] on div "Cold - Coffee 13" at bounding box center [240, 88] width 55 height 12
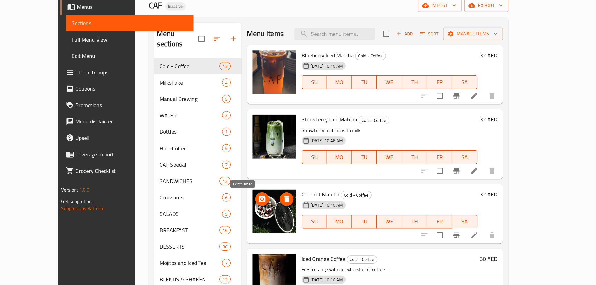
click at [291, 186] on span "delete image" at bounding box center [296, 185] width 10 height 6
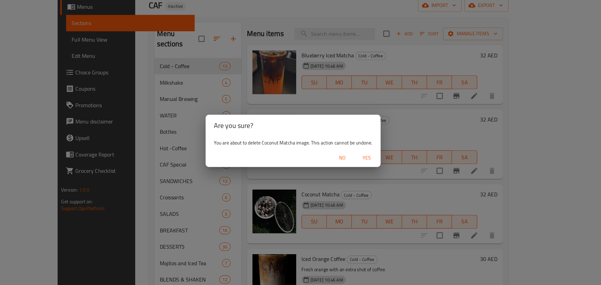
click at [357, 154] on span "Yes" at bounding box center [354, 155] width 12 height 6
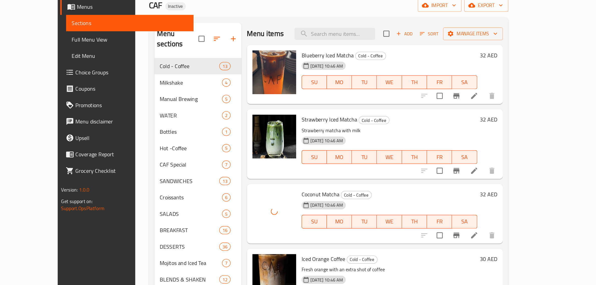
click at [330, 181] on h6 "Coconut Matcha Cold - Coffee" at bounding box center [371, 181] width 129 height 7
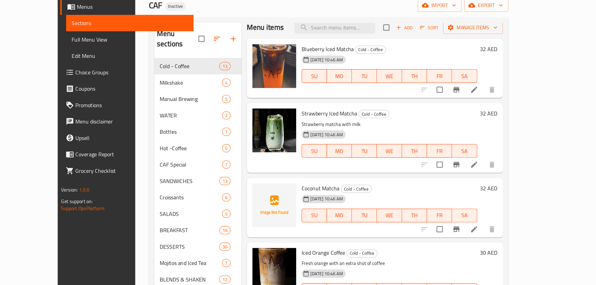
scroll to position [5, 0]
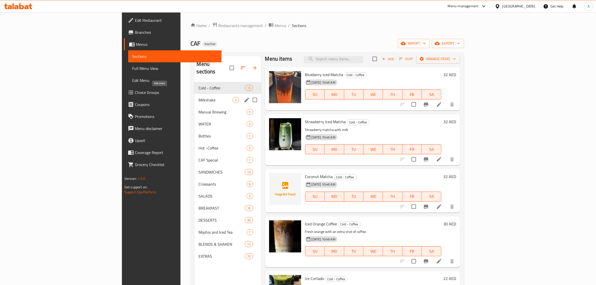
click at [198, 97] on span "Milkshake" at bounding box center [215, 100] width 34 height 6
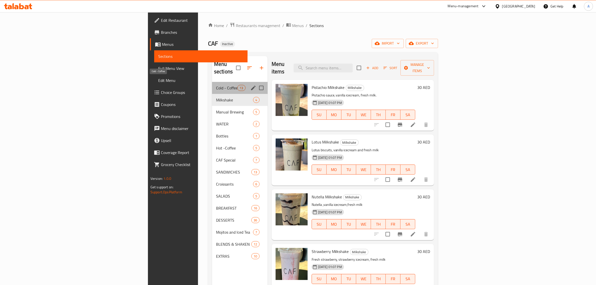
click at [216, 85] on span "Cold - Coffee" at bounding box center [226, 88] width 21 height 6
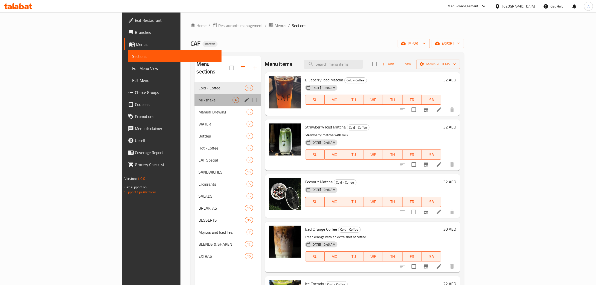
click at [194, 97] on div "Milkshake 4" at bounding box center [227, 100] width 66 height 12
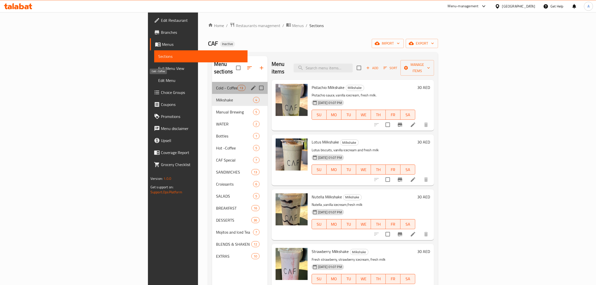
click at [216, 85] on span "Cold - Coffee" at bounding box center [226, 88] width 21 height 6
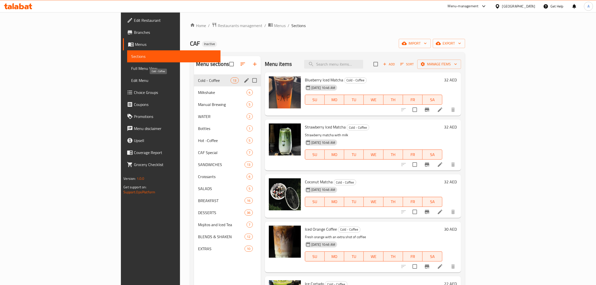
click at [198, 90] on span "Milkshake" at bounding box center [222, 92] width 48 height 6
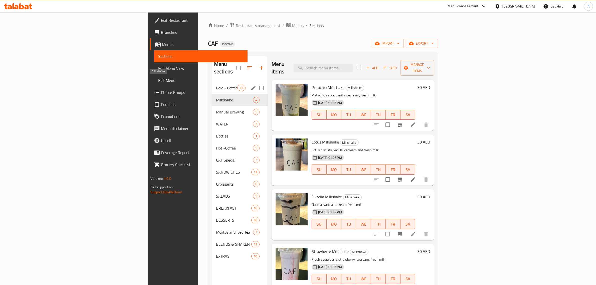
click at [216, 85] on span "Cold - Coffee" at bounding box center [226, 88] width 21 height 6
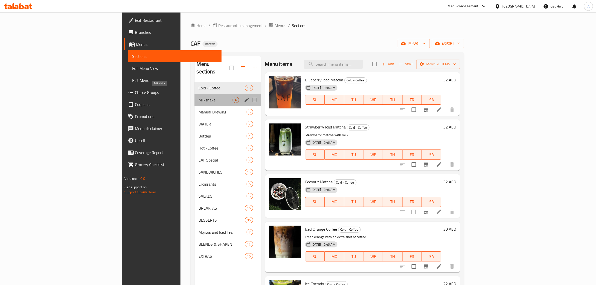
click at [198, 97] on span "Milkshake" at bounding box center [215, 100] width 34 height 6
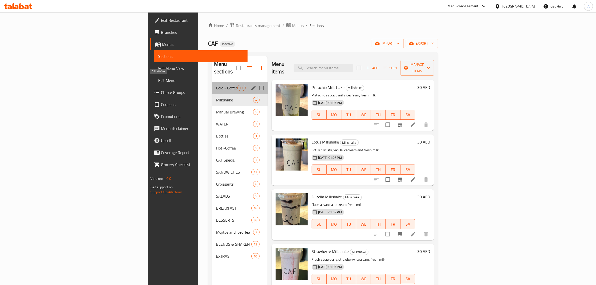
click at [216, 85] on span "Cold - Coffee" at bounding box center [226, 88] width 21 height 6
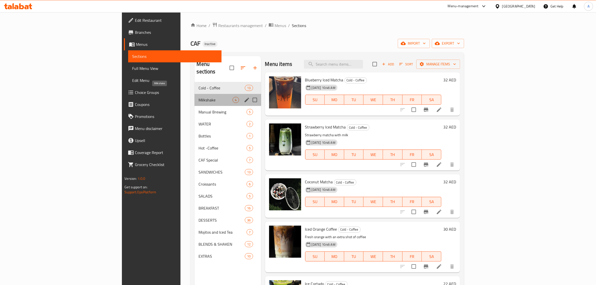
click at [198, 97] on span "Milkshake" at bounding box center [215, 100] width 34 height 6
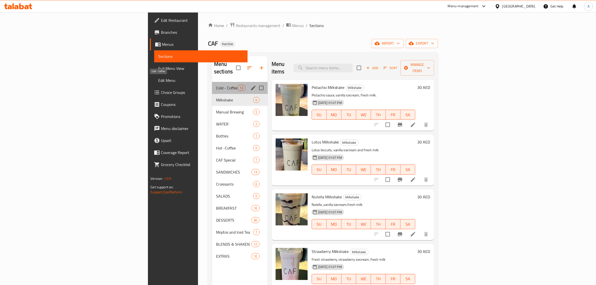
click at [216, 85] on span "Cold - Coffee" at bounding box center [226, 88] width 21 height 6
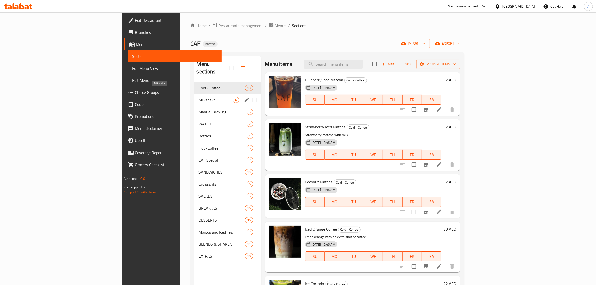
click at [198, 97] on span "Milkshake" at bounding box center [215, 100] width 34 height 6
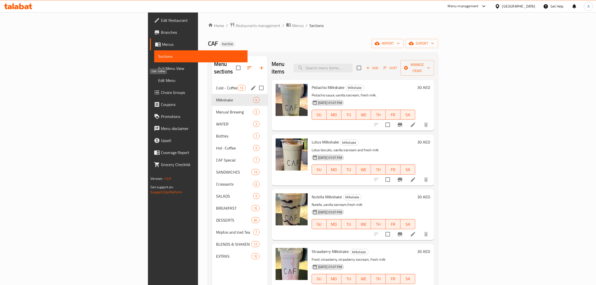
click at [216, 85] on span "Cold - Coffee" at bounding box center [226, 88] width 21 height 6
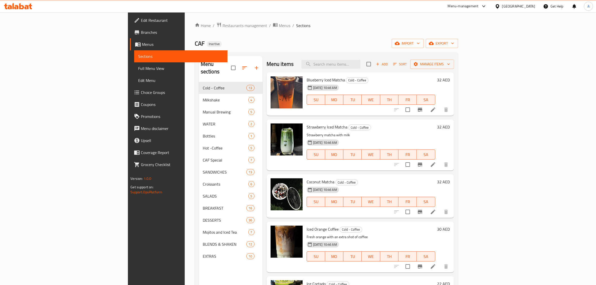
click at [141, 34] on span "Branches" at bounding box center [182, 32] width 83 height 6
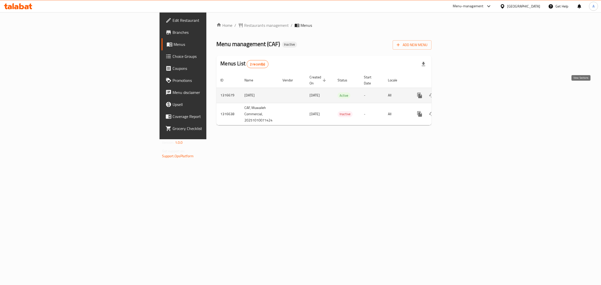
click at [462, 89] on link "enhanced table" at bounding box center [456, 95] width 12 height 12
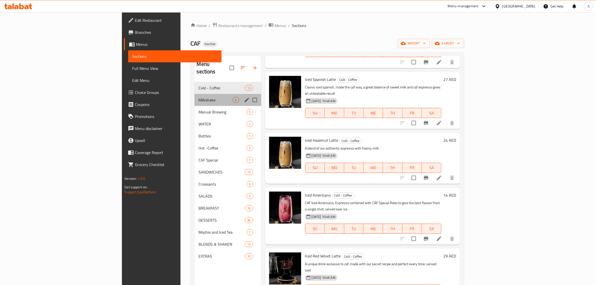
click at [194, 97] on div "Milkshake 4" at bounding box center [227, 100] width 66 height 12
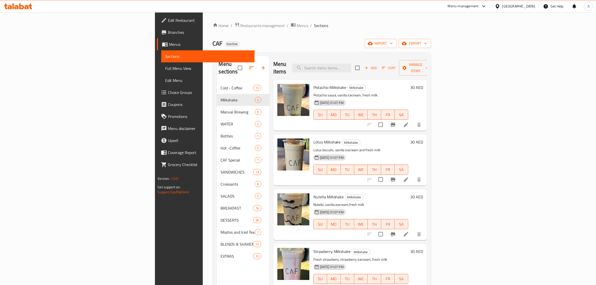
scroll to position [70, 0]
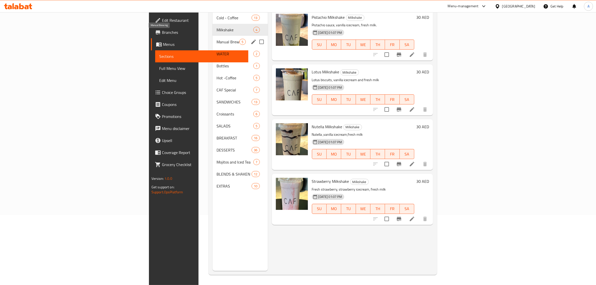
click at [217, 39] on span "Manual Brewing" at bounding box center [228, 42] width 23 height 6
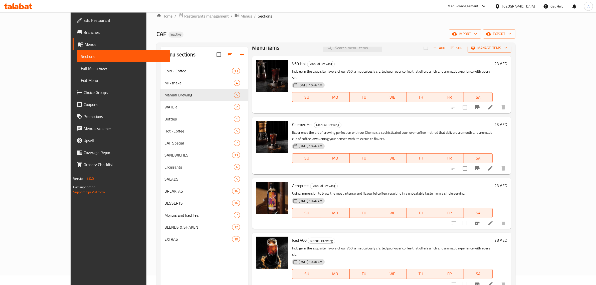
scroll to position [8, 0]
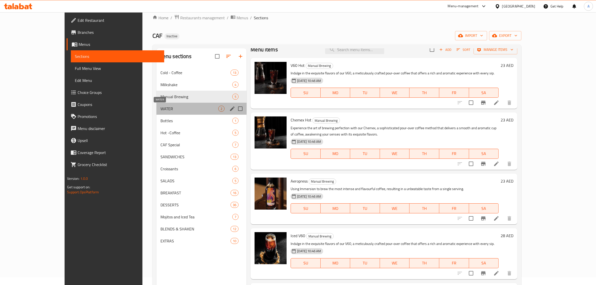
click at [160, 110] on span "WATER" at bounding box center [189, 109] width 58 height 6
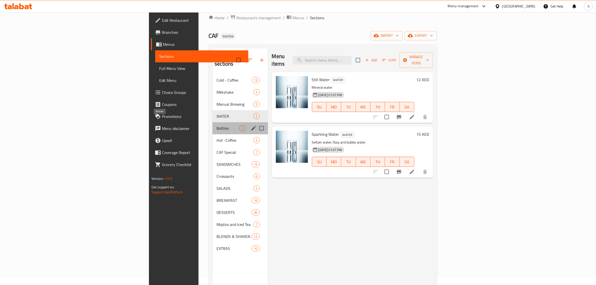
click at [217, 125] on span "Bottles" at bounding box center [228, 128] width 23 height 6
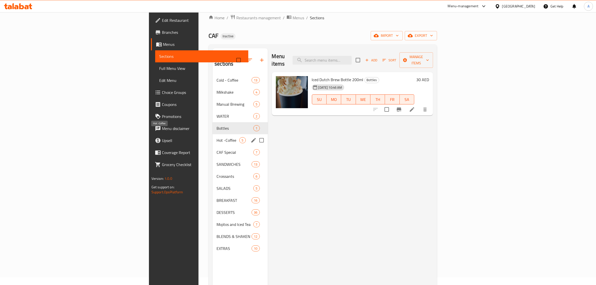
click at [217, 137] on span "Hot -Coffee" at bounding box center [228, 140] width 23 height 6
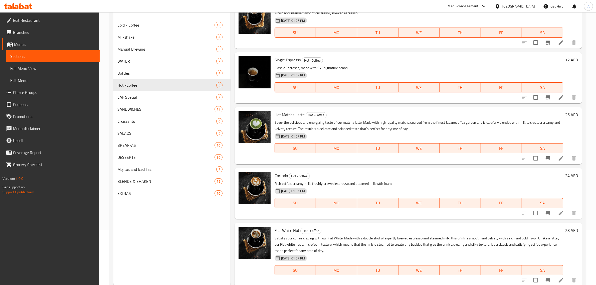
scroll to position [70, 0]
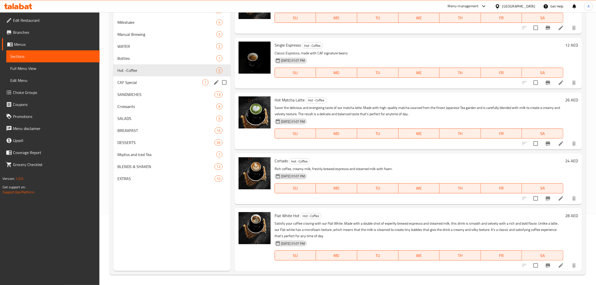
click at [128, 85] on span "CAF Special" at bounding box center [159, 82] width 85 height 6
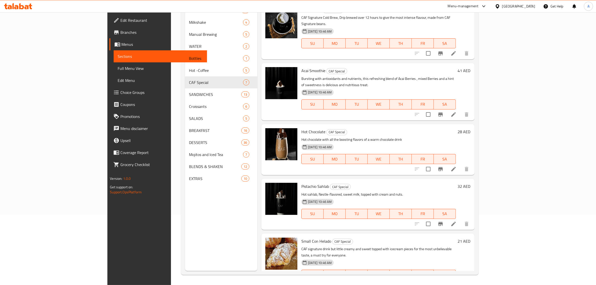
scroll to position [103, 0]
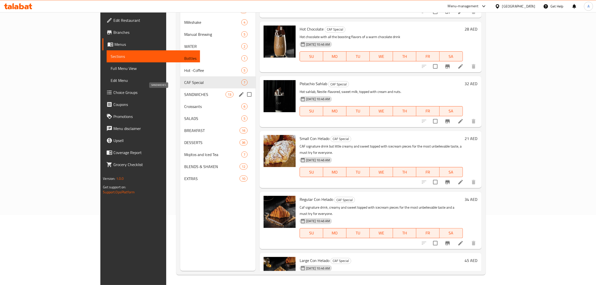
click at [184, 92] on span "SANDWICHES" at bounding box center [204, 94] width 41 height 6
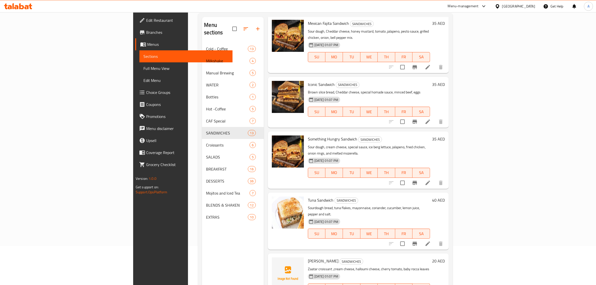
scroll to position [125, 0]
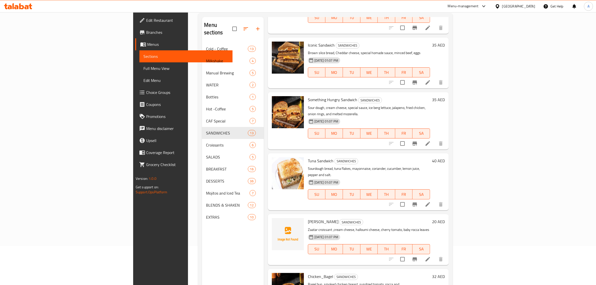
click at [368, 155] on div "Tuna Sandwich SANDWICHES Sourdough bread, tuna flakes, mayonnaise, coriander, c…" at bounding box center [369, 181] width 126 height 53
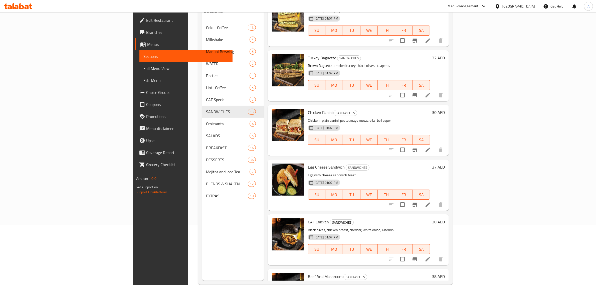
scroll to position [70, 0]
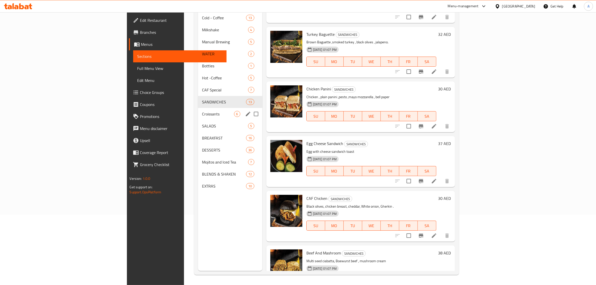
click at [198, 108] on div "Croissants 6" at bounding box center [230, 114] width 64 height 12
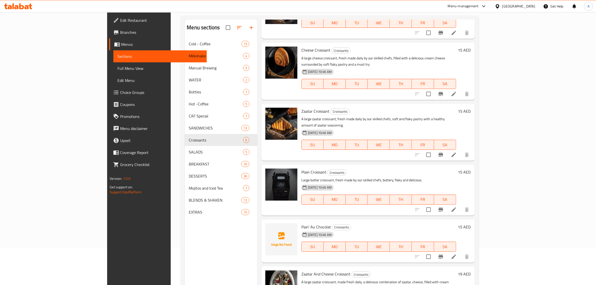
scroll to position [70, 0]
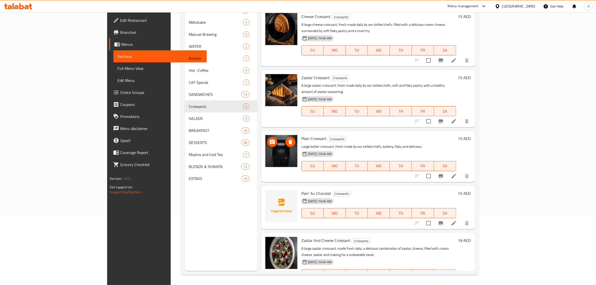
click at [289, 140] on icon "delete image" at bounding box center [291, 142] width 4 height 5
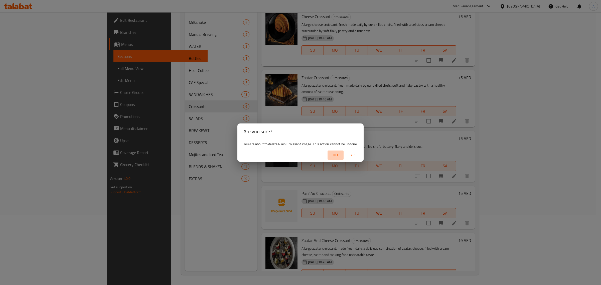
click at [343, 154] on button "No" at bounding box center [335, 154] width 16 height 9
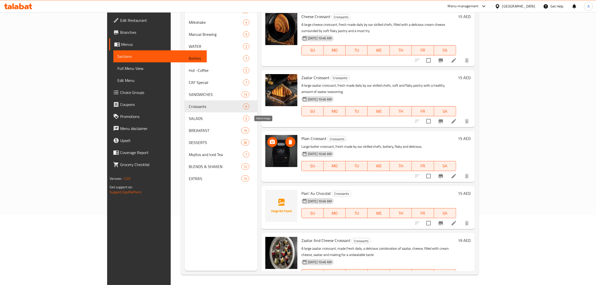
click at [289, 140] on icon "delete image" at bounding box center [291, 142] width 4 height 5
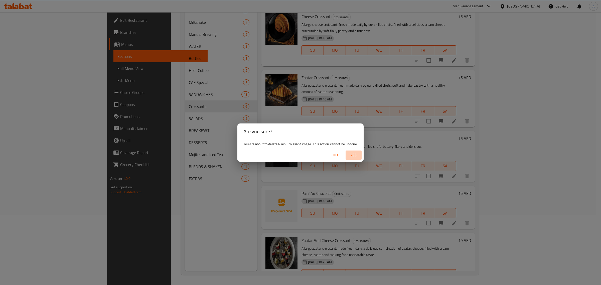
click at [354, 153] on span "Yes" at bounding box center [353, 155] width 12 height 6
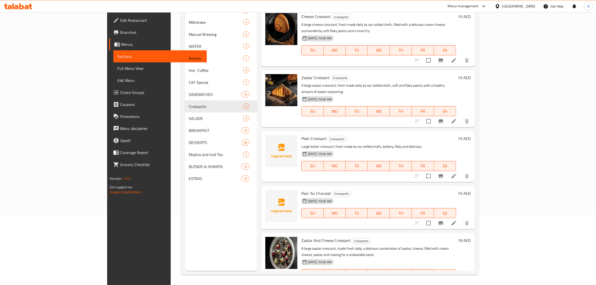
click at [301, 237] on span "Zaatar And Cheese Croissant" at bounding box center [325, 241] width 49 height 8
copy h6 "Zaatar And Cheese Croissant"
click at [299, 133] on div "Plain Croissant Croissants Large butter croissant, fresh made by our skilled ch…" at bounding box center [378, 156] width 159 height 47
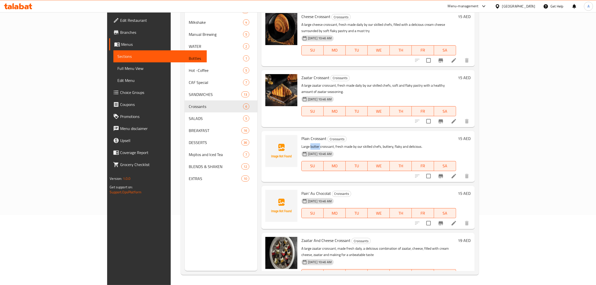
click at [299, 133] on div "Plain Croissant Croissants Large butter croissant, fresh made by our skilled ch…" at bounding box center [378, 156] width 159 height 47
click at [301, 135] on span "Plain Croissant" at bounding box center [313, 139] width 25 height 8
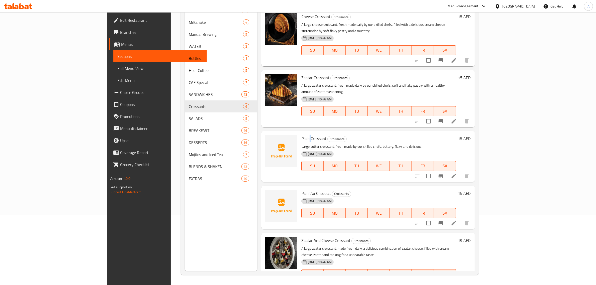
click at [301, 135] on span "Plain Croissant" at bounding box center [313, 139] width 25 height 8
click at [299, 133] on div "Plain Croissant Croissants Large butter croissant, fresh made by our skilled ch…" at bounding box center [378, 156] width 159 height 47
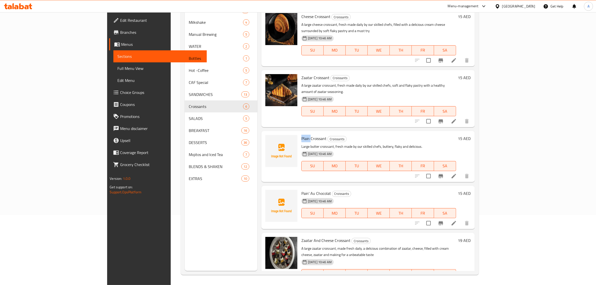
click at [301, 135] on span "Plain Croissant" at bounding box center [313, 139] width 25 height 8
click at [382, 188] on div "Pain' Au Chocolat Croissants 10-10-2025 10:46 AM SU MO TU WE TH FR SA" at bounding box center [378, 208] width 159 height 40
click at [301, 189] on span "Pain' Au Chocolat" at bounding box center [316, 193] width 30 height 8
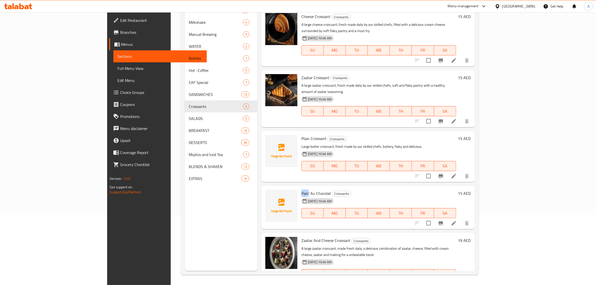
click at [301, 189] on span "Pain' Au Chocolat" at bounding box center [316, 193] width 30 height 8
copy span "Pain"
drag, startPoint x: 266, startPoint y: 233, endPoint x: 263, endPoint y: 232, distance: 3.3
click at [289, 242] on icon "delete image" at bounding box center [291, 244] width 4 height 5
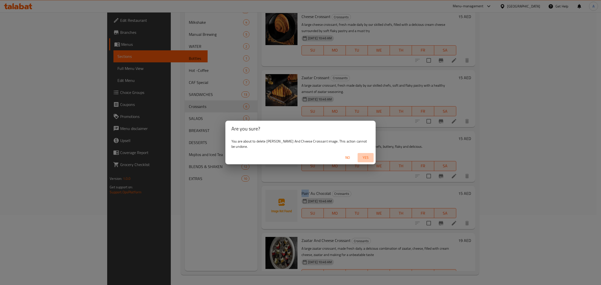
click at [369, 155] on span "Yes" at bounding box center [365, 157] width 12 height 6
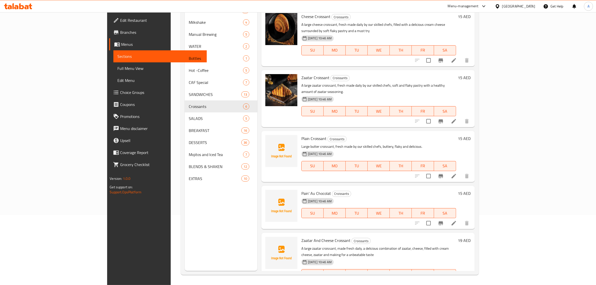
click at [372, 190] on h6 "Pain' Au Chocolat Croissants" at bounding box center [378, 193] width 155 height 7
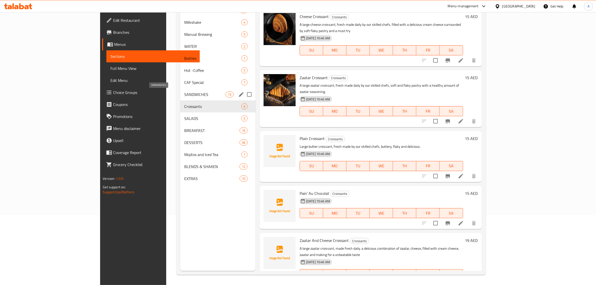
click at [184, 97] on span "SANDWICHES" at bounding box center [204, 94] width 41 height 6
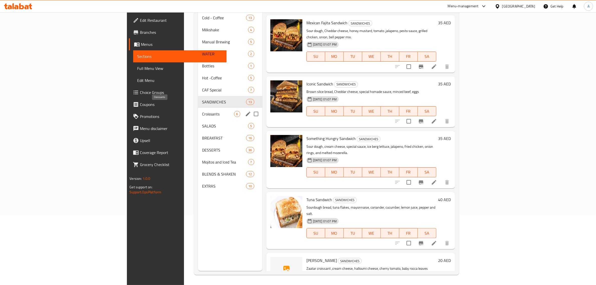
click at [202, 111] on span "Croissants" at bounding box center [218, 114] width 32 height 6
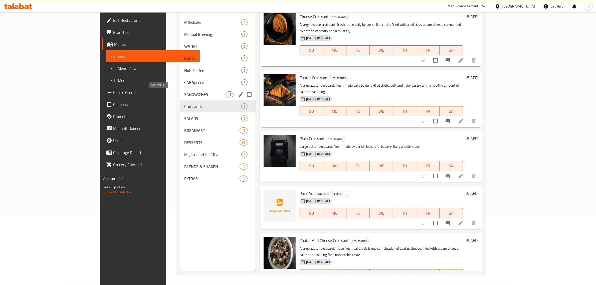
click at [184, 91] on span "SANDWICHES" at bounding box center [204, 94] width 41 height 6
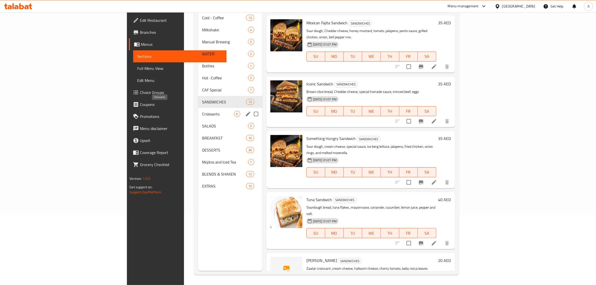
click at [202, 111] on span "Croissants" at bounding box center [218, 114] width 32 height 6
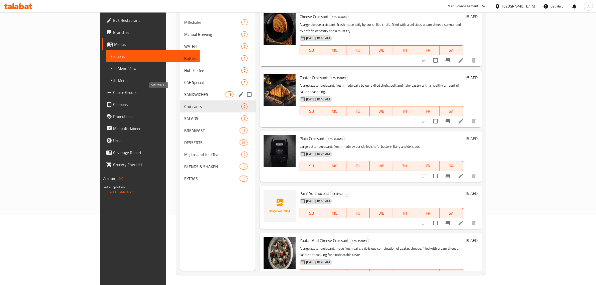
click at [184, 93] on span "SANDWICHES" at bounding box center [204, 94] width 41 height 6
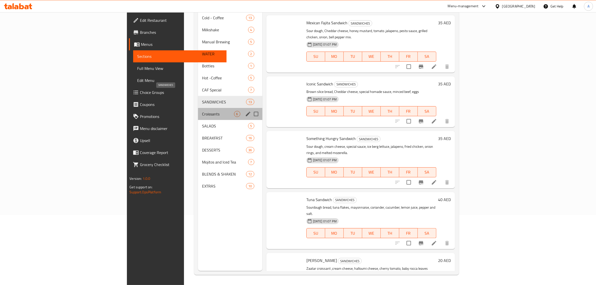
click at [202, 111] on span "Croissants" at bounding box center [218, 114] width 32 height 6
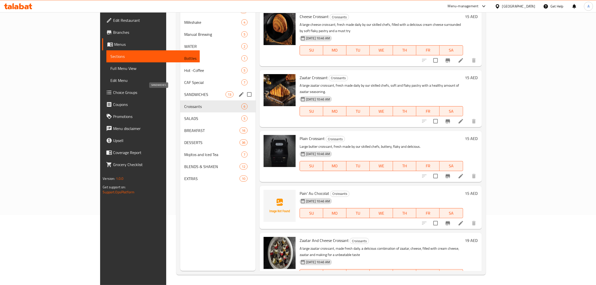
click at [184, 95] on span "SANDWICHES" at bounding box center [204, 94] width 41 height 6
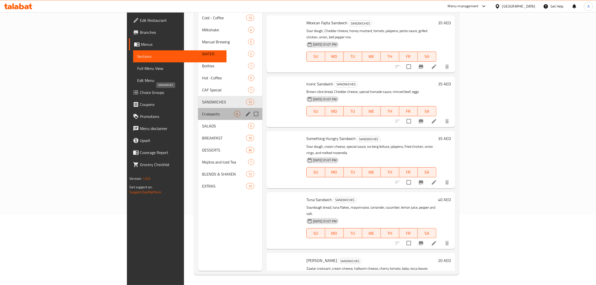
click at [202, 111] on span "Croissants" at bounding box center [218, 114] width 32 height 6
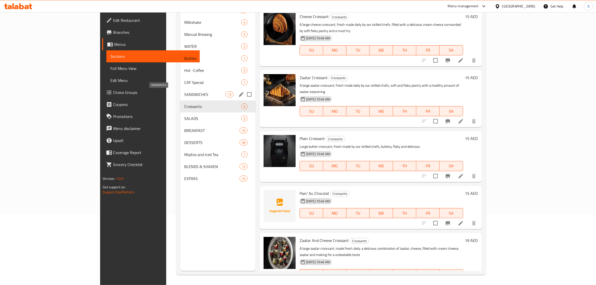
click at [184, 94] on span "SANDWICHES" at bounding box center [204, 94] width 41 height 6
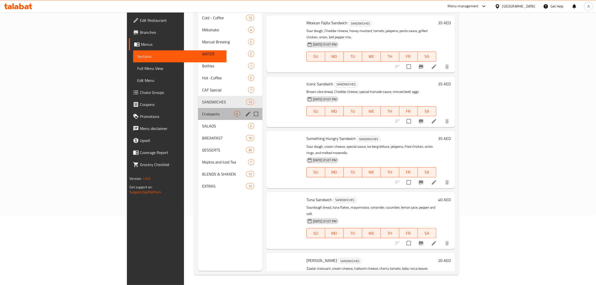
click at [202, 111] on span "Croissants" at bounding box center [218, 114] width 32 height 6
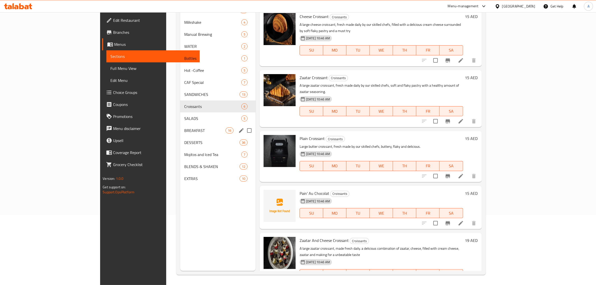
click at [184, 128] on span "BREAKFAST" at bounding box center [204, 130] width 41 height 6
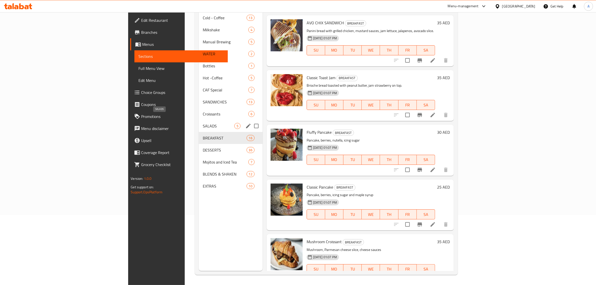
click at [203, 123] on span "SALADS" at bounding box center [219, 126] width 32 height 6
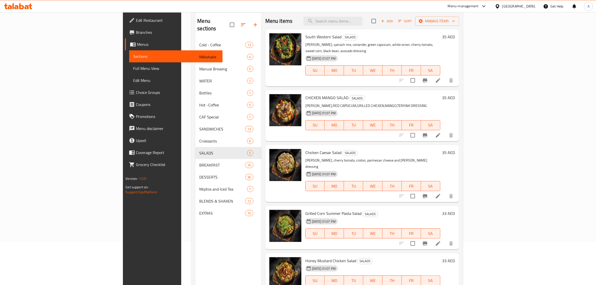
scroll to position [39, 0]
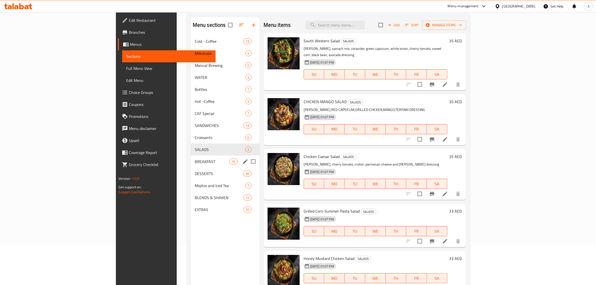
click at [195, 161] on span "BREAKFAST" at bounding box center [212, 161] width 35 height 6
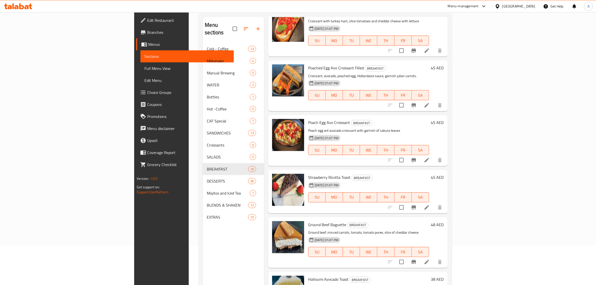
scroll to position [70, 0]
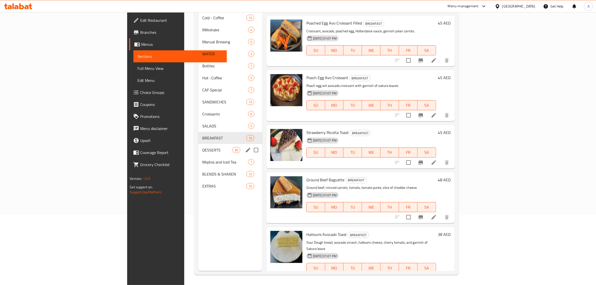
click at [202, 147] on span "DESSERTS" at bounding box center [217, 150] width 30 height 6
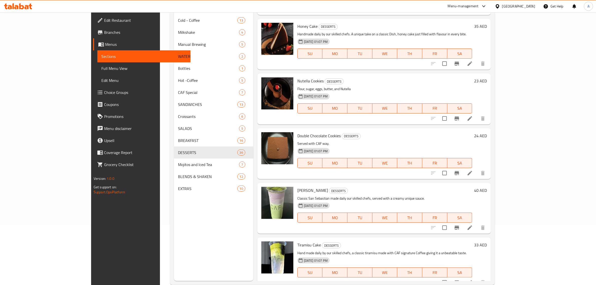
scroll to position [70, 0]
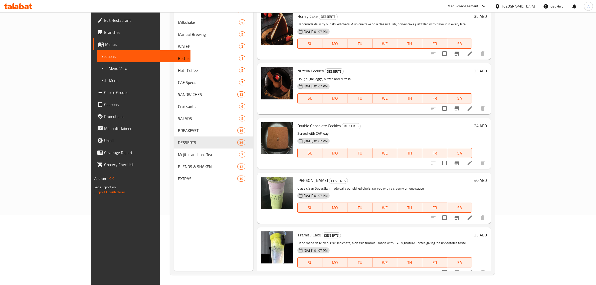
click at [297, 176] on span "Sebastian Cheesecake" at bounding box center [312, 180] width 31 height 8
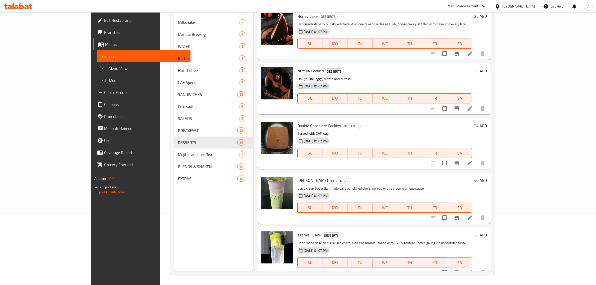
click at [295, 175] on div "Sebastian Cheesecake DESSERTS Classic San Sebastian made daily our skilled chef…" at bounding box center [384, 198] width 179 height 47
copy h6 "Sebastian Cheesecake"
click at [297, 231] on span "Tiramisu Cake" at bounding box center [309, 235] width 24 height 8
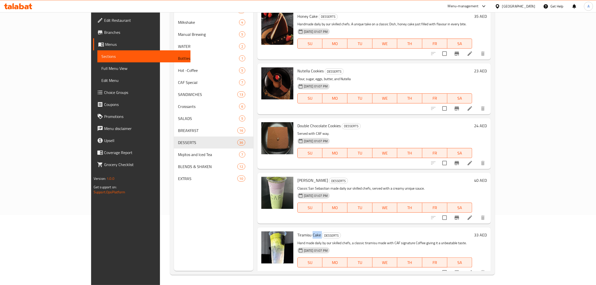
click at [297, 231] on span "Tiramisu Cake" at bounding box center [309, 235] width 24 height 8
copy h6 "Tiramisu Cake"
click at [283, 181] on icon "delete image" at bounding box center [286, 184] width 6 height 6
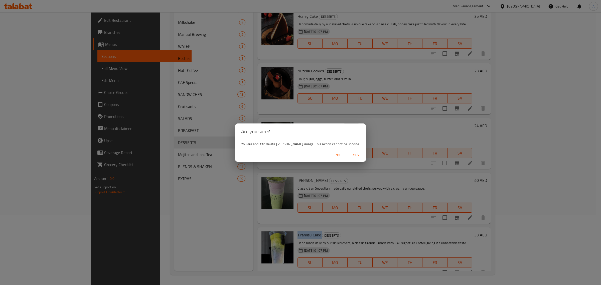
click at [362, 158] on span "Yes" at bounding box center [356, 155] width 12 height 6
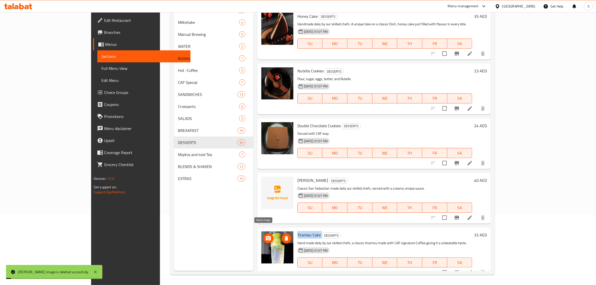
click at [283, 235] on icon "delete image" at bounding box center [286, 238] width 6 height 6
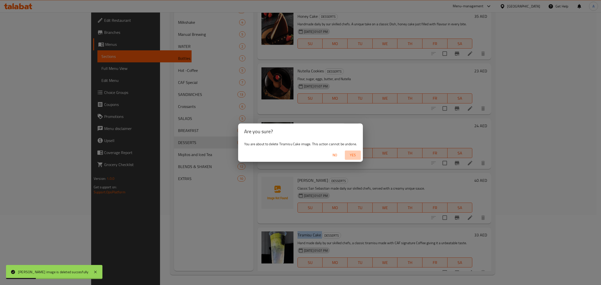
click at [347, 156] on span "Yes" at bounding box center [353, 155] width 12 height 6
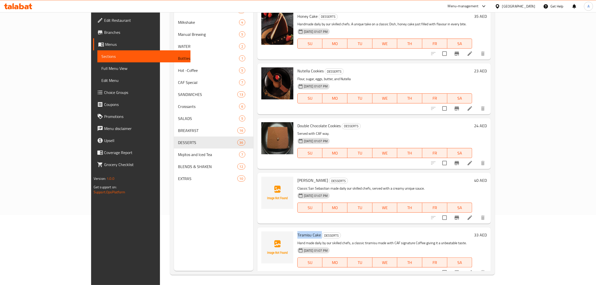
click at [178, 156] on span "Mojitos and Iced Tea" at bounding box center [208, 154] width 61 height 6
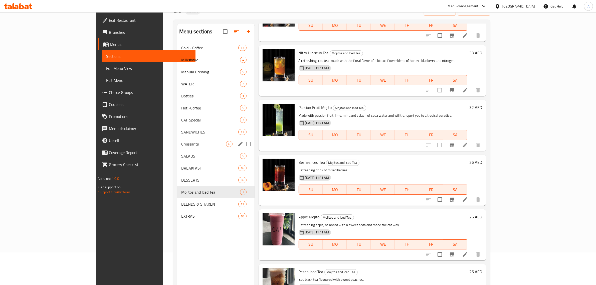
scroll to position [70, 0]
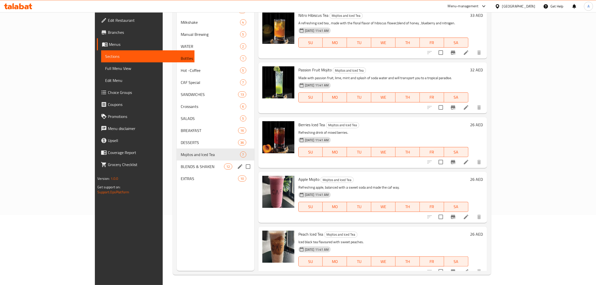
click at [181, 167] on span "BLENDS & SHAKEN" at bounding box center [203, 166] width 44 height 6
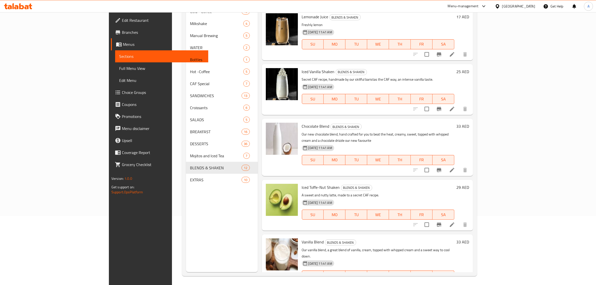
scroll to position [70, 0]
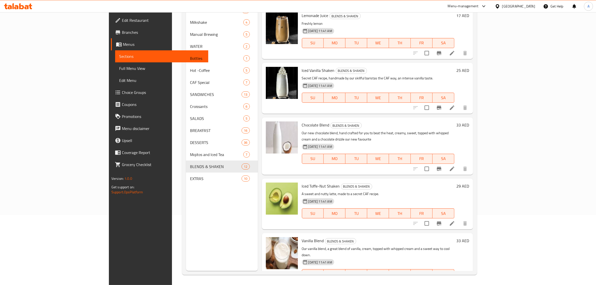
click at [302, 121] on span "Chocolate Blend" at bounding box center [316, 125] width 28 height 8
copy h6 "Chocolate Blend"
click at [302, 121] on span "Chocolate Blend" at bounding box center [316, 125] width 28 height 8
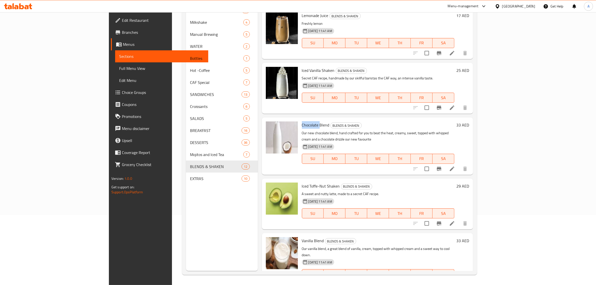
click at [302, 121] on span "Chocolate Blend" at bounding box center [316, 125] width 28 height 8
click at [302, 182] on span "Iced Toffe-Nut Shaken" at bounding box center [321, 186] width 38 height 8
copy span "Toffe"
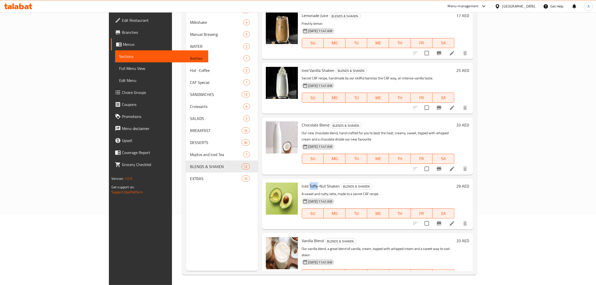
click at [302, 182] on span "Iced Toffe-Nut Shaken" at bounding box center [321, 186] width 38 height 8
copy h6 "Iced Toffe-Nut Shaken"
click at [302, 191] on p "A sweet and nutty latte, made to a secret CAF recipe." at bounding box center [378, 194] width 153 height 6
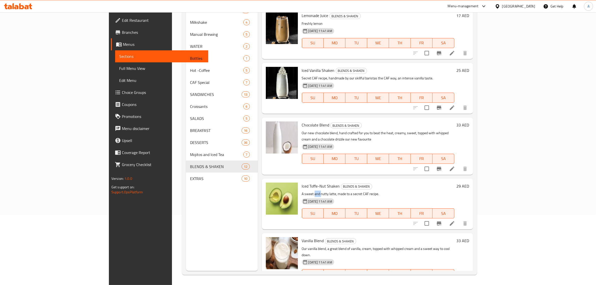
click at [302, 191] on p "A sweet and nutty latte, made to a secret CAF recipe." at bounding box center [378, 194] width 153 height 6
click at [302, 182] on span "Iced Toffe-Nut Shaken" at bounding box center [321, 186] width 38 height 8
click at [288, 125] on icon "delete image" at bounding box center [291, 128] width 6 height 6
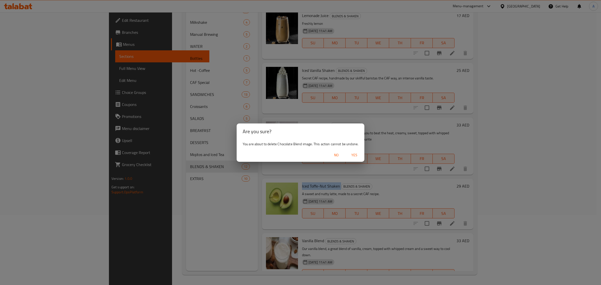
click at [354, 153] on span "Yes" at bounding box center [354, 155] width 12 height 6
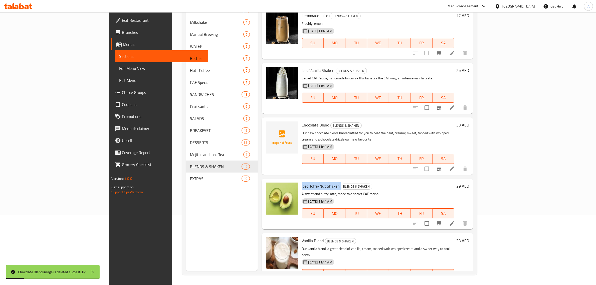
click at [266, 188] on img at bounding box center [282, 198] width 32 height 32
click at [288, 186] on icon "delete image" at bounding box center [291, 189] width 6 height 6
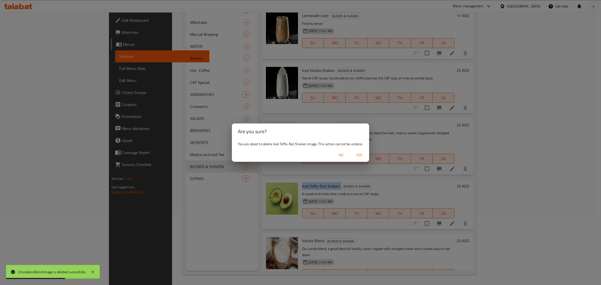
click at [361, 155] on span "Yes" at bounding box center [359, 155] width 12 height 6
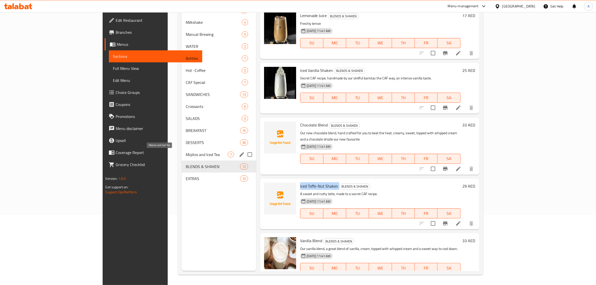
click at [186, 154] on span "Mojitos and Iced Tea" at bounding box center [207, 154] width 42 height 6
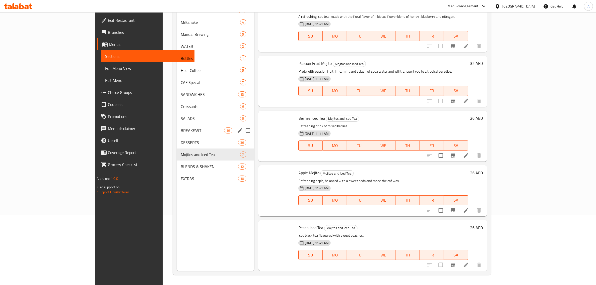
scroll to position [110, 0]
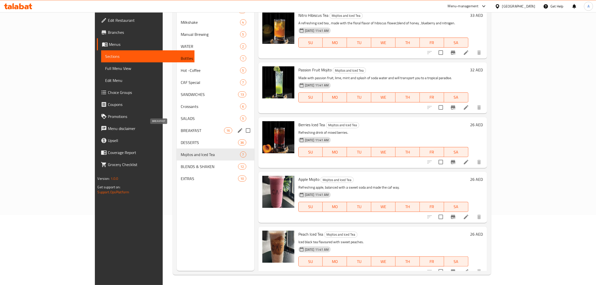
click at [181, 129] on span "BREAKFAST" at bounding box center [203, 130] width 44 height 6
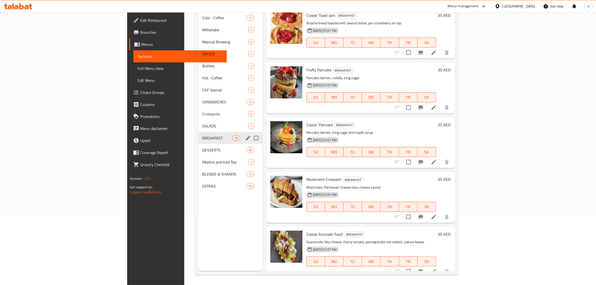
click at [198, 132] on div "BREAKFAST 16" at bounding box center [230, 138] width 64 height 12
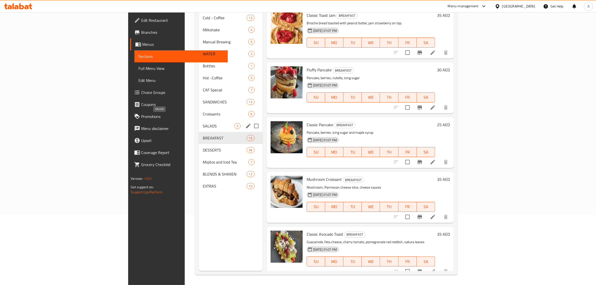
click at [203, 123] on span "SALADS" at bounding box center [219, 126] width 32 height 6
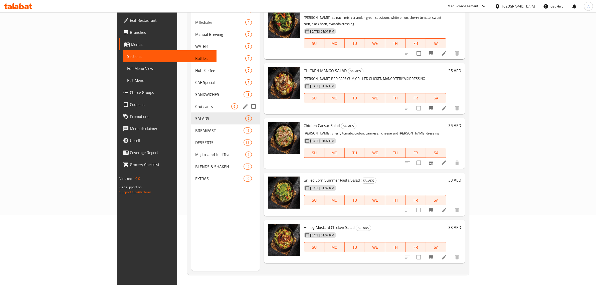
click at [191, 101] on div "Croissants 6" at bounding box center [225, 106] width 68 height 12
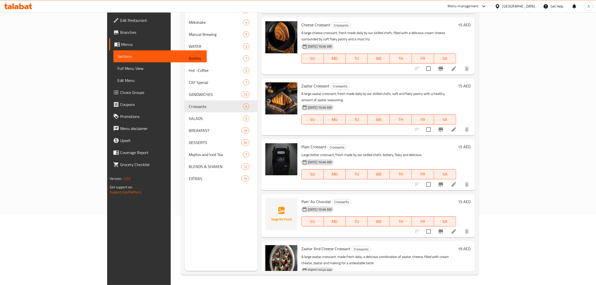
scroll to position [48, 0]
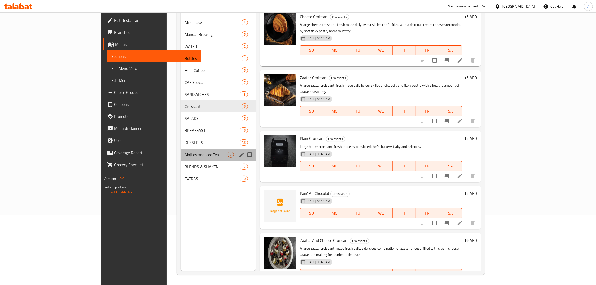
click at [181, 159] on div "Mojitos and Iced Tea 7" at bounding box center [218, 154] width 75 height 12
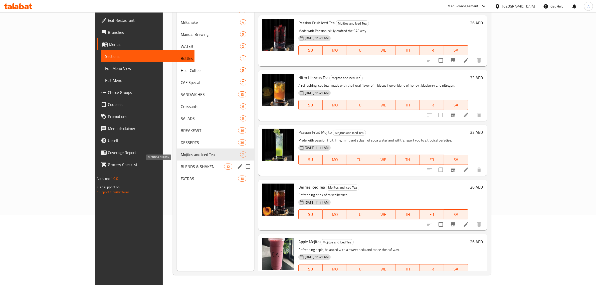
click at [181, 165] on span "BLENDS & SHAKEN" at bounding box center [203, 166] width 44 height 6
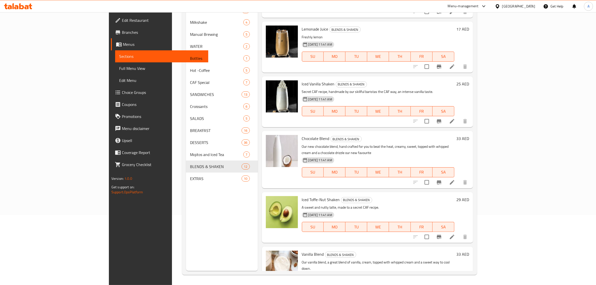
scroll to position [383, 0]
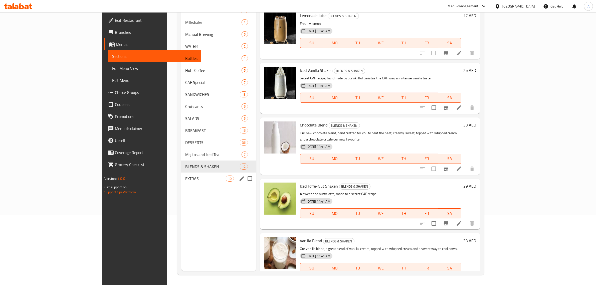
click at [181, 182] on div "EXTRAS 10" at bounding box center [218, 178] width 75 height 12
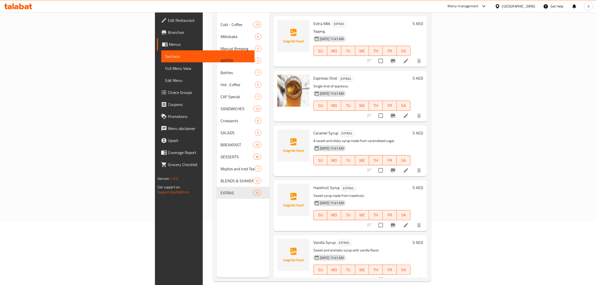
scroll to position [70, 0]
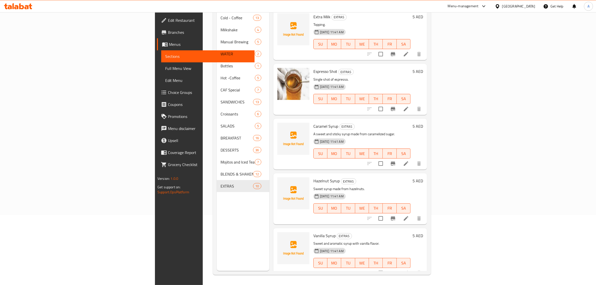
click at [391, 110] on div "Menu items Add Sort Manage items Extra Coconut Milk EXTRAS 10-10-2025 11:41 AM …" at bounding box center [348, 128] width 158 height 285
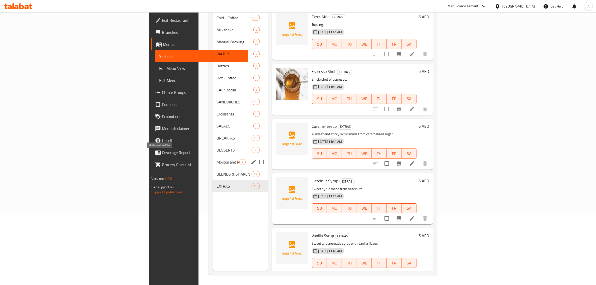
click at [213, 158] on div "Mojitos and Iced Tea 7" at bounding box center [240, 162] width 55 height 12
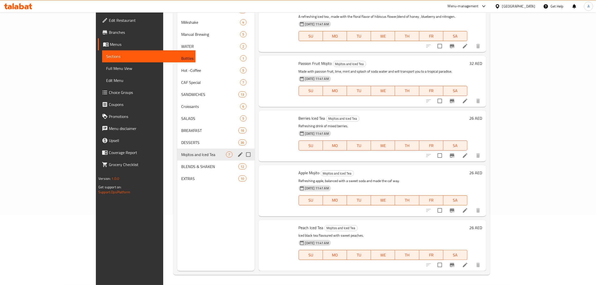
scroll to position [110, 0]
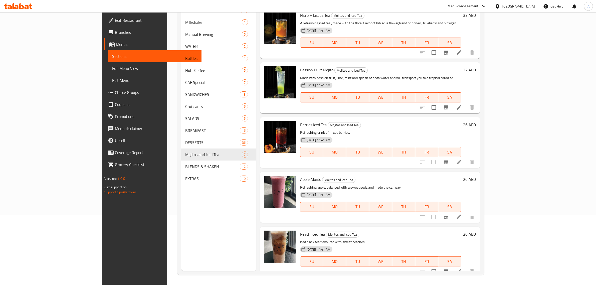
click at [115, 35] on span "Branches" at bounding box center [156, 32] width 83 height 6
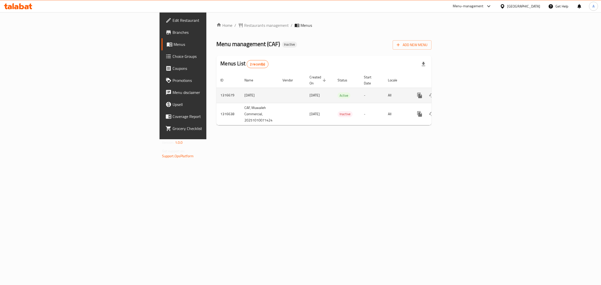
click at [466, 88] on td "enhanced table" at bounding box center [437, 95] width 56 height 15
click at [462, 89] on div "enhanced table" at bounding box center [437, 95] width 48 height 12
click at [462, 89] on link "enhanced table" at bounding box center [456, 95] width 12 height 12
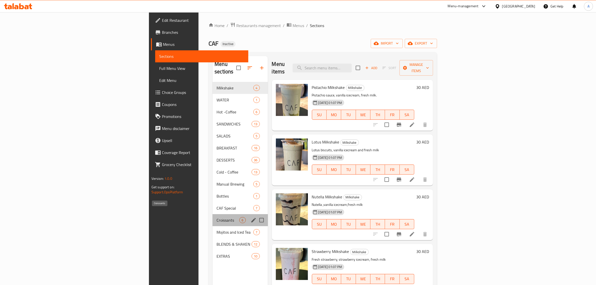
click at [217, 217] on span "Croissants" at bounding box center [228, 220] width 23 height 6
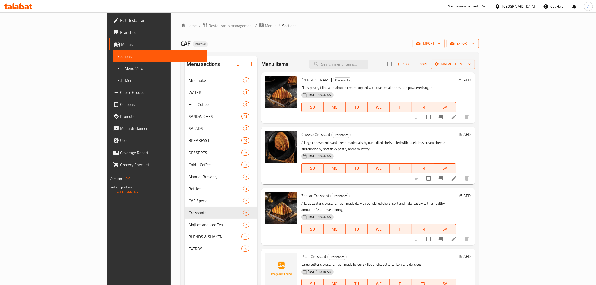
click at [475, 45] on span "export" at bounding box center [463, 43] width 24 height 6
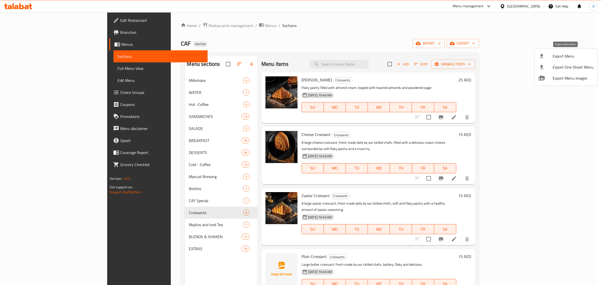
click at [565, 56] on span "Export Menu" at bounding box center [572, 56] width 41 height 6
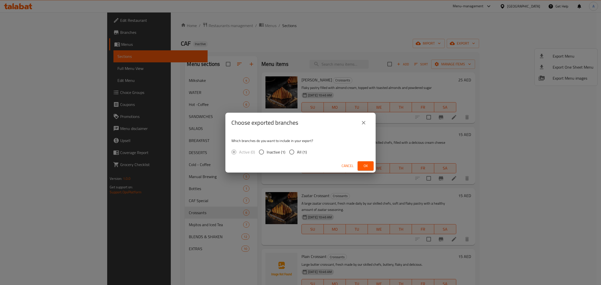
click at [311, 149] on div "Which branches do you want to include in your export? Active (0) Inactive (1) A…" at bounding box center [300, 146] width 150 height 27
click at [297, 154] on span "All (1)" at bounding box center [302, 152] width 10 height 6
click at [297, 154] on input "All (1)" at bounding box center [291, 152] width 11 height 11
radio input "true"
click at [361, 162] on button "Ok" at bounding box center [365, 165] width 16 height 9
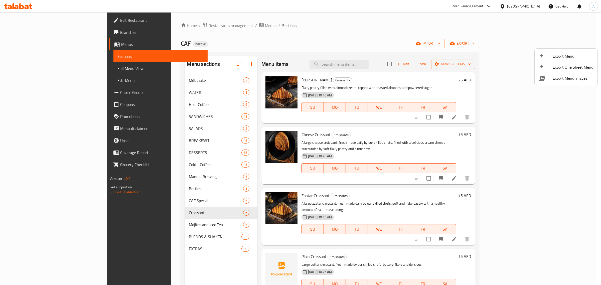
click at [161, 25] on div at bounding box center [300, 142] width 601 height 285
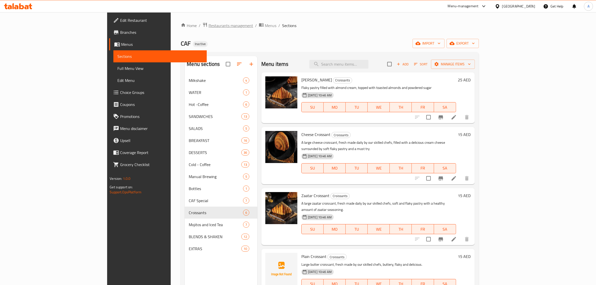
click at [208, 25] on span "Restaurants management" at bounding box center [230, 26] width 45 height 6
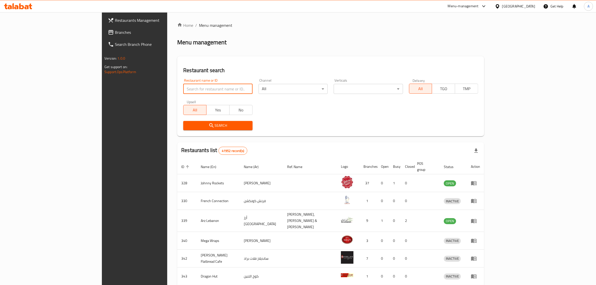
click at [202, 89] on input "search" at bounding box center [217, 89] width 69 height 10
paste input "[PERSON_NAME]"
type input "[PERSON_NAME]"
click button "Search" at bounding box center [217, 125] width 69 height 9
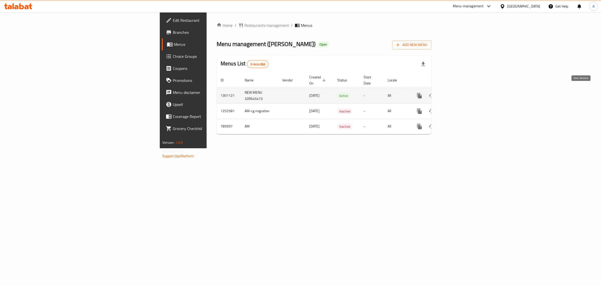
click at [461, 90] on link "enhanced table" at bounding box center [455, 96] width 12 height 12
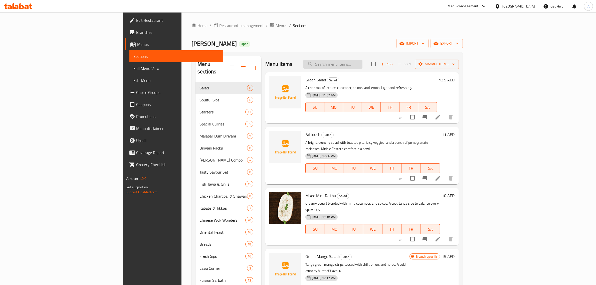
click at [362, 64] on input "search" at bounding box center [332, 64] width 59 height 9
paste input "Fattoush"
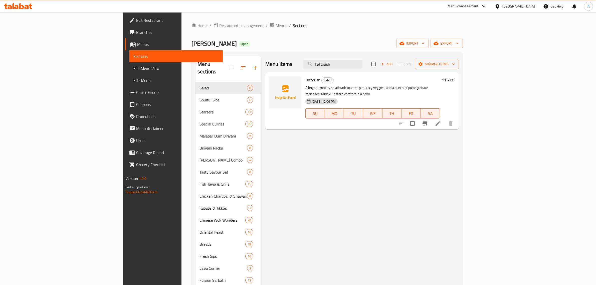
type input "Fattoush"
